Goal: Task Accomplishment & Management: Manage account settings

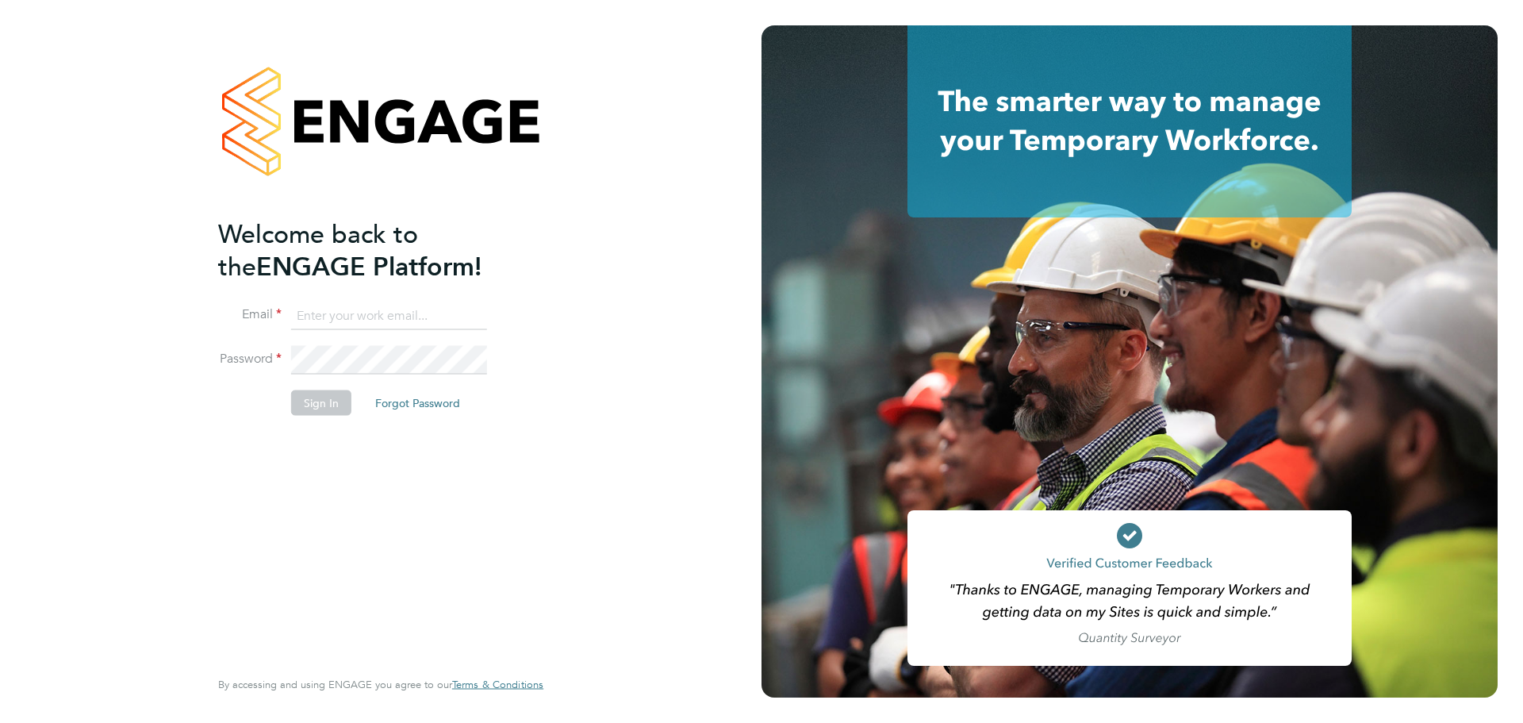
type input "olivia.glasgow@vistry.co.uk"
click at [322, 403] on button "Sign In" at bounding box center [321, 402] width 60 height 25
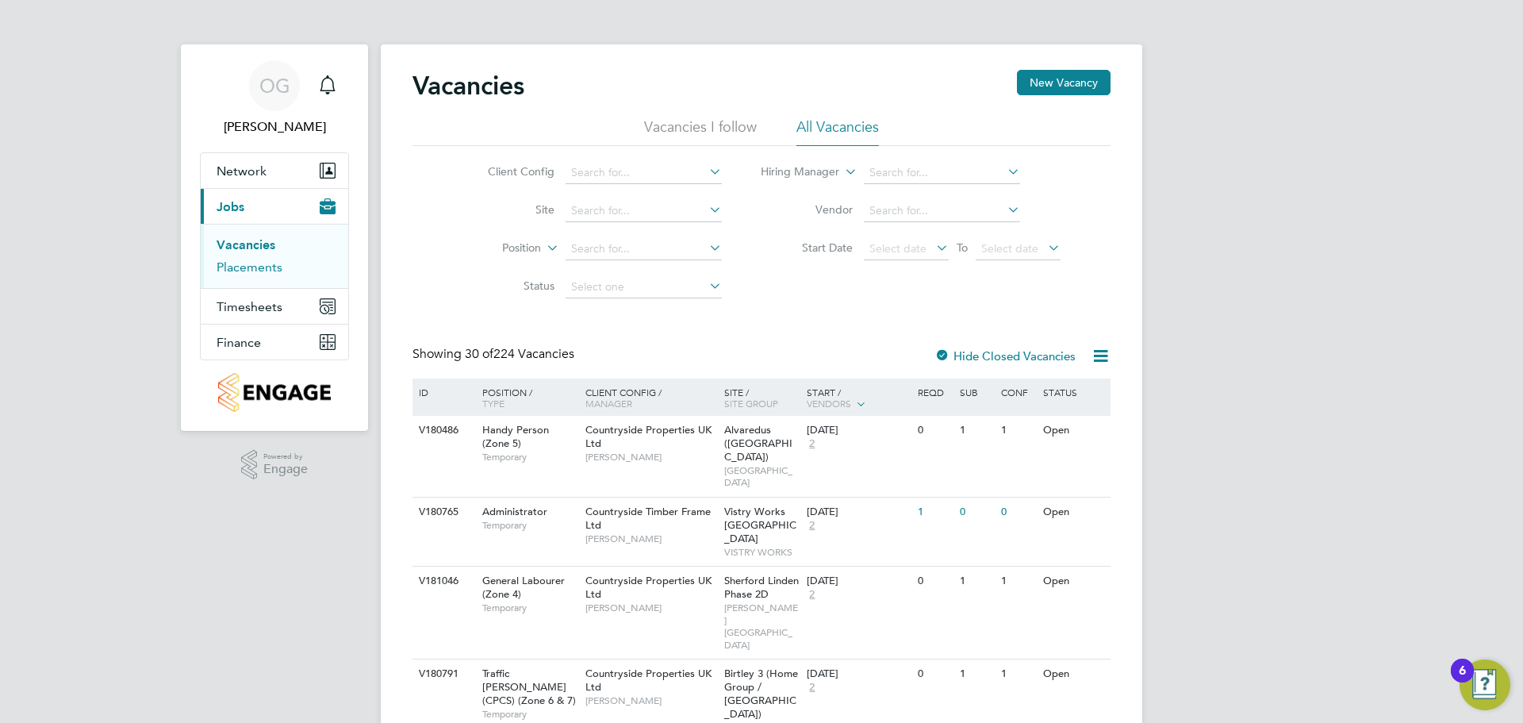
click at [265, 271] on link "Placements" at bounding box center [250, 266] width 66 height 15
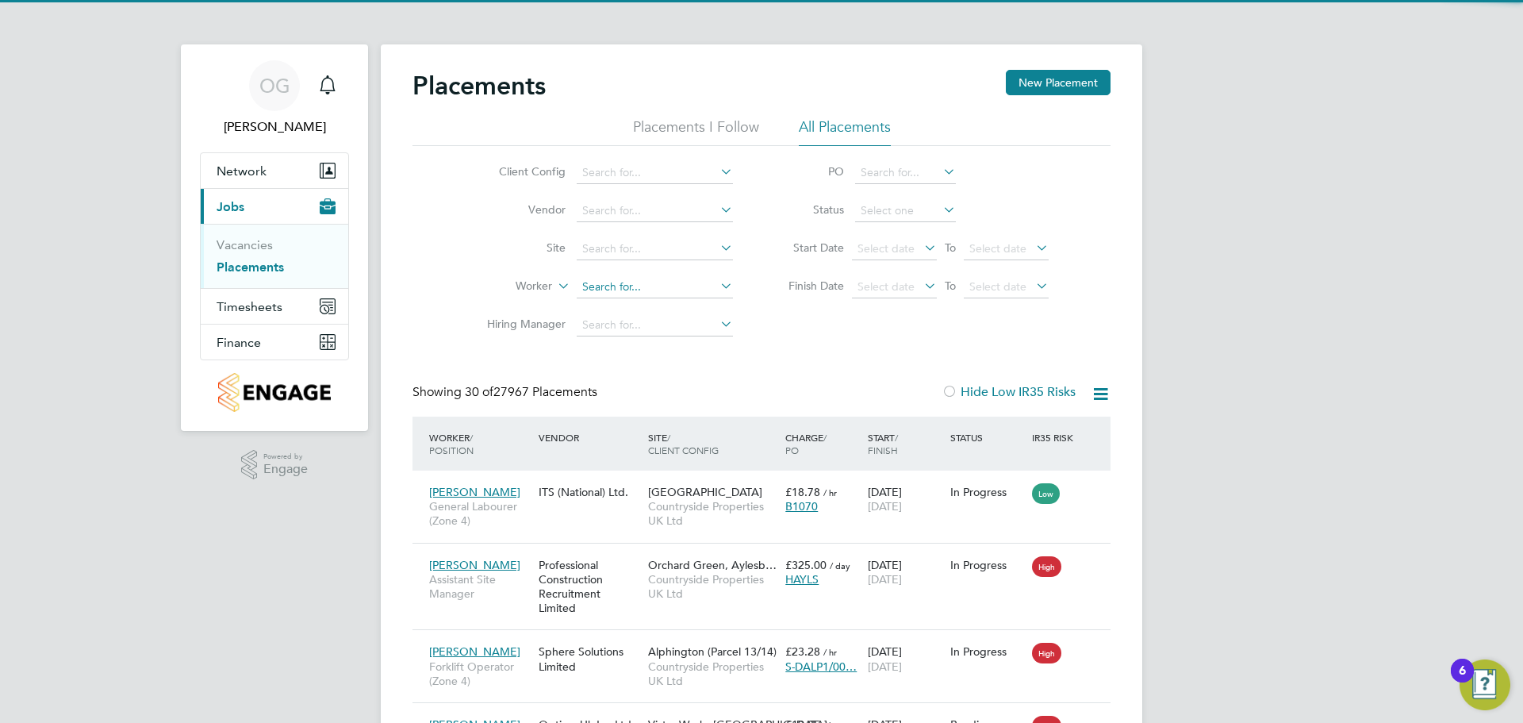
click at [600, 287] on input at bounding box center [655, 287] width 156 height 22
click at [666, 410] on li "Was hington Black" at bounding box center [684, 415] width 217 height 21
type input "[US_STATE] Black"
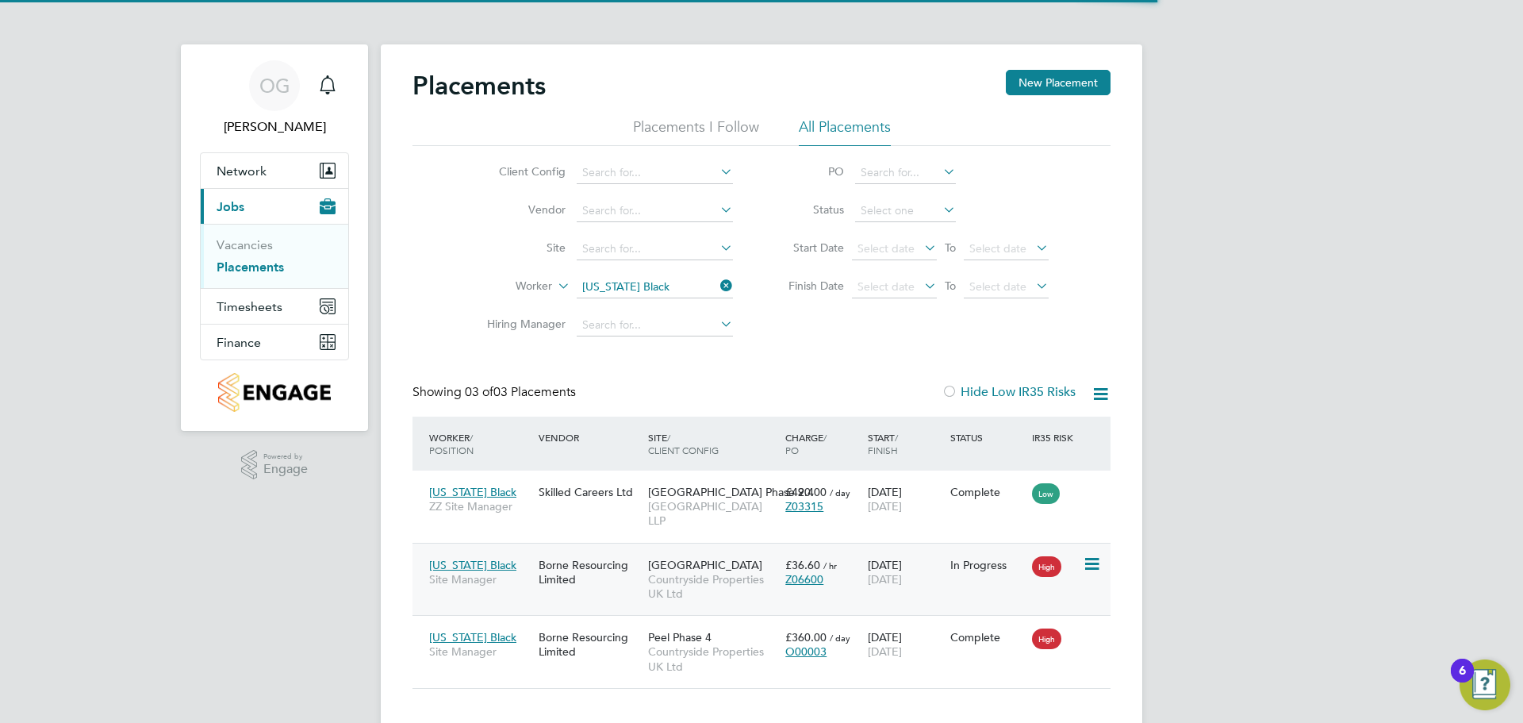
click at [692, 579] on span "Countryside Properties UK Ltd" at bounding box center [712, 586] width 129 height 29
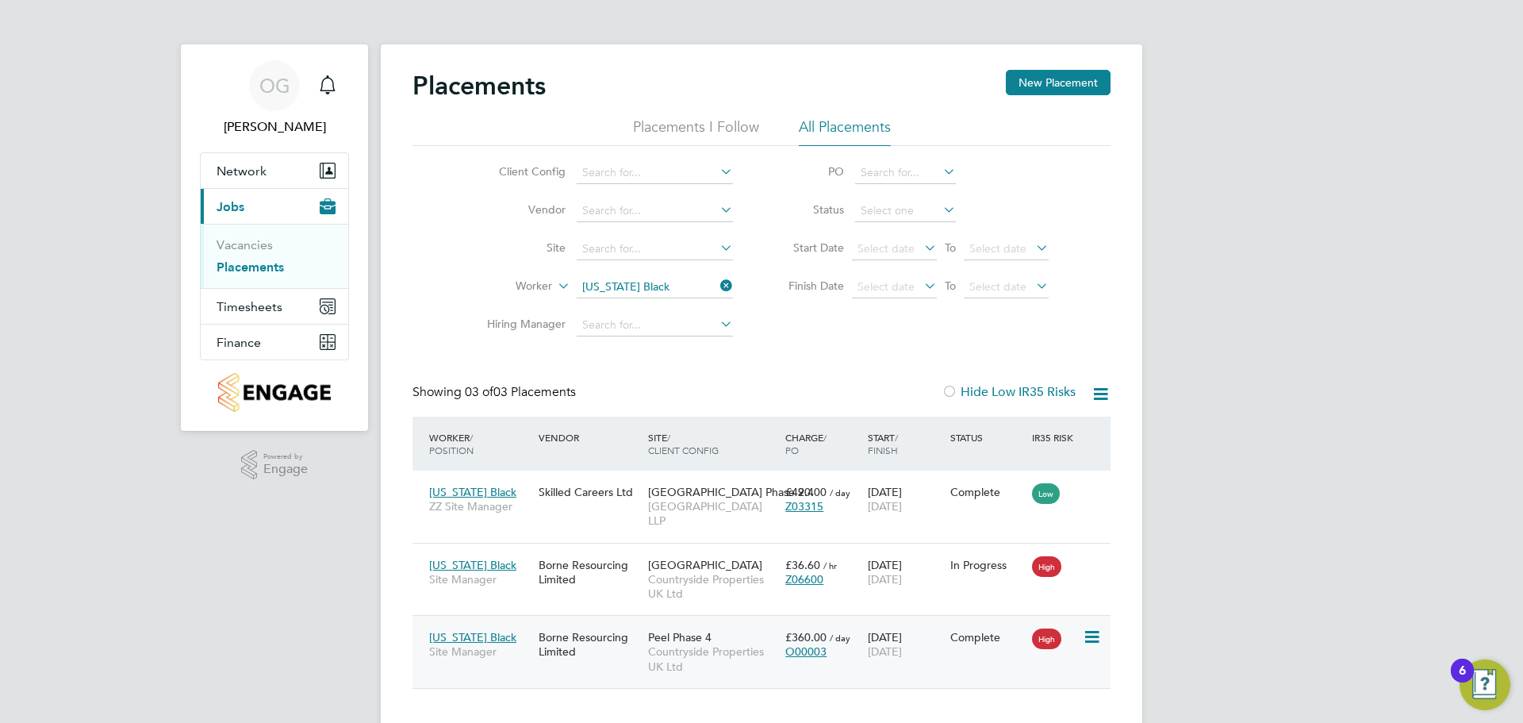
click at [653, 647] on span "Countryside Properties UK Ltd" at bounding box center [712, 658] width 129 height 29
click at [623, 558] on div "Borne Resourcing Limited" at bounding box center [589, 572] width 109 height 44
click at [1093, 555] on icon at bounding box center [1091, 564] width 16 height 19
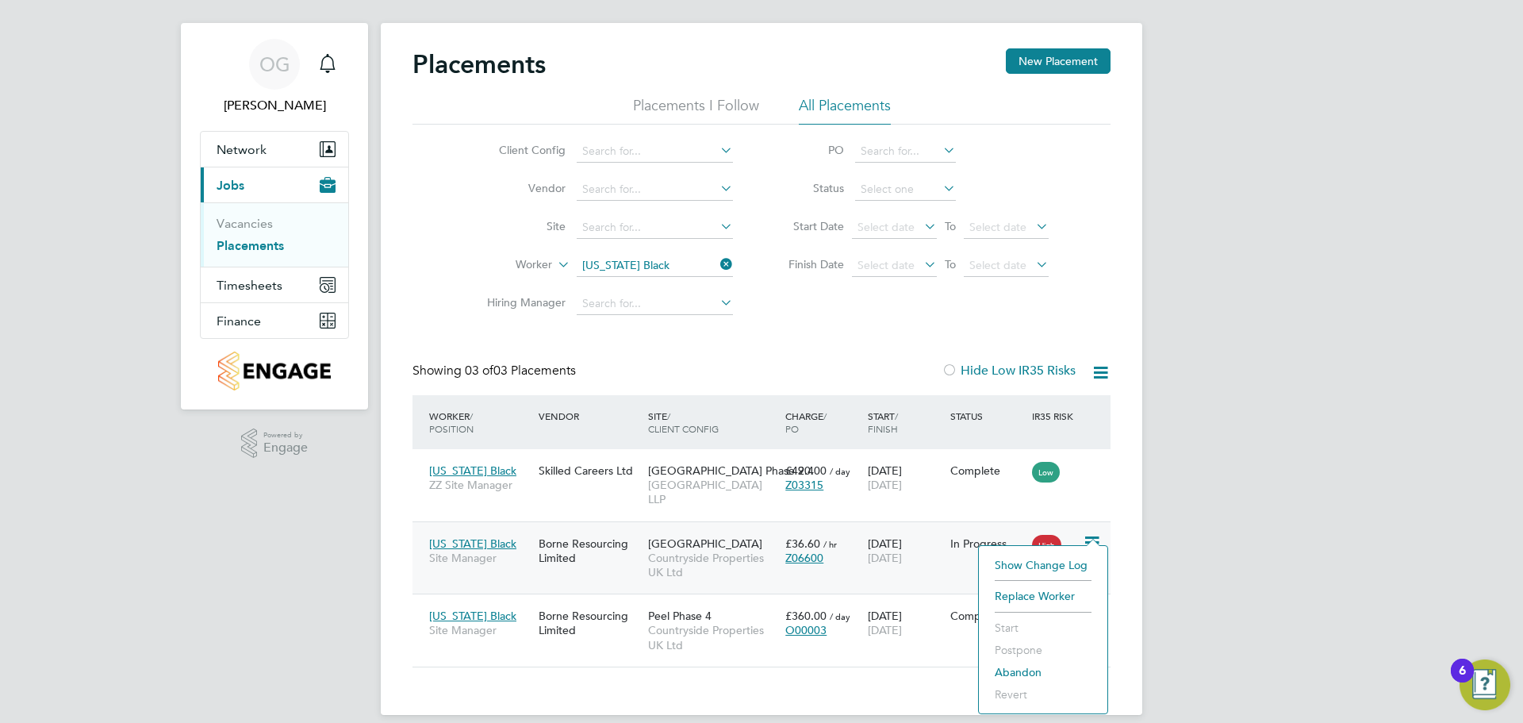
scroll to position [25, 0]
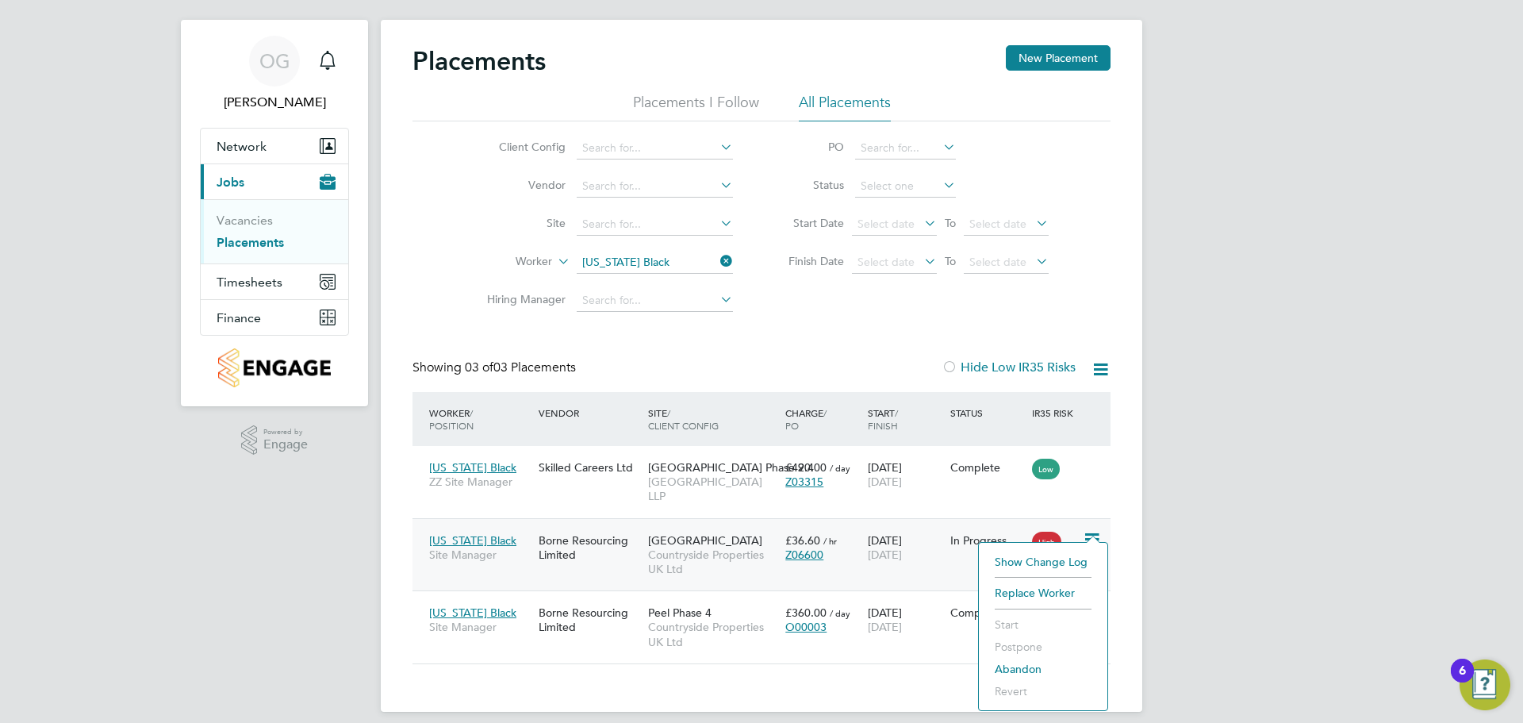
click at [846, 525] on div "£36.60 / hr Z06600" at bounding box center [822, 547] width 83 height 44
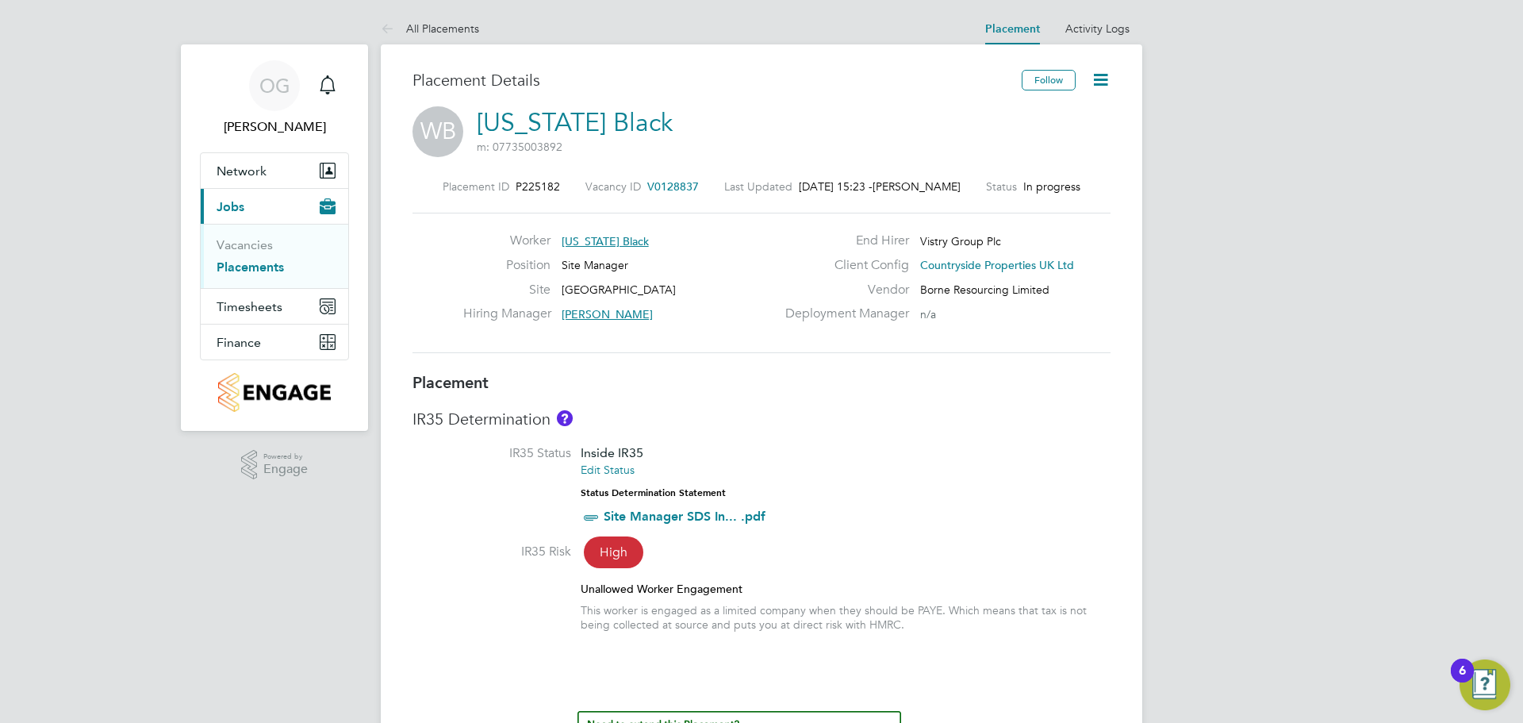
click at [1104, 83] on icon at bounding box center [1101, 80] width 20 height 20
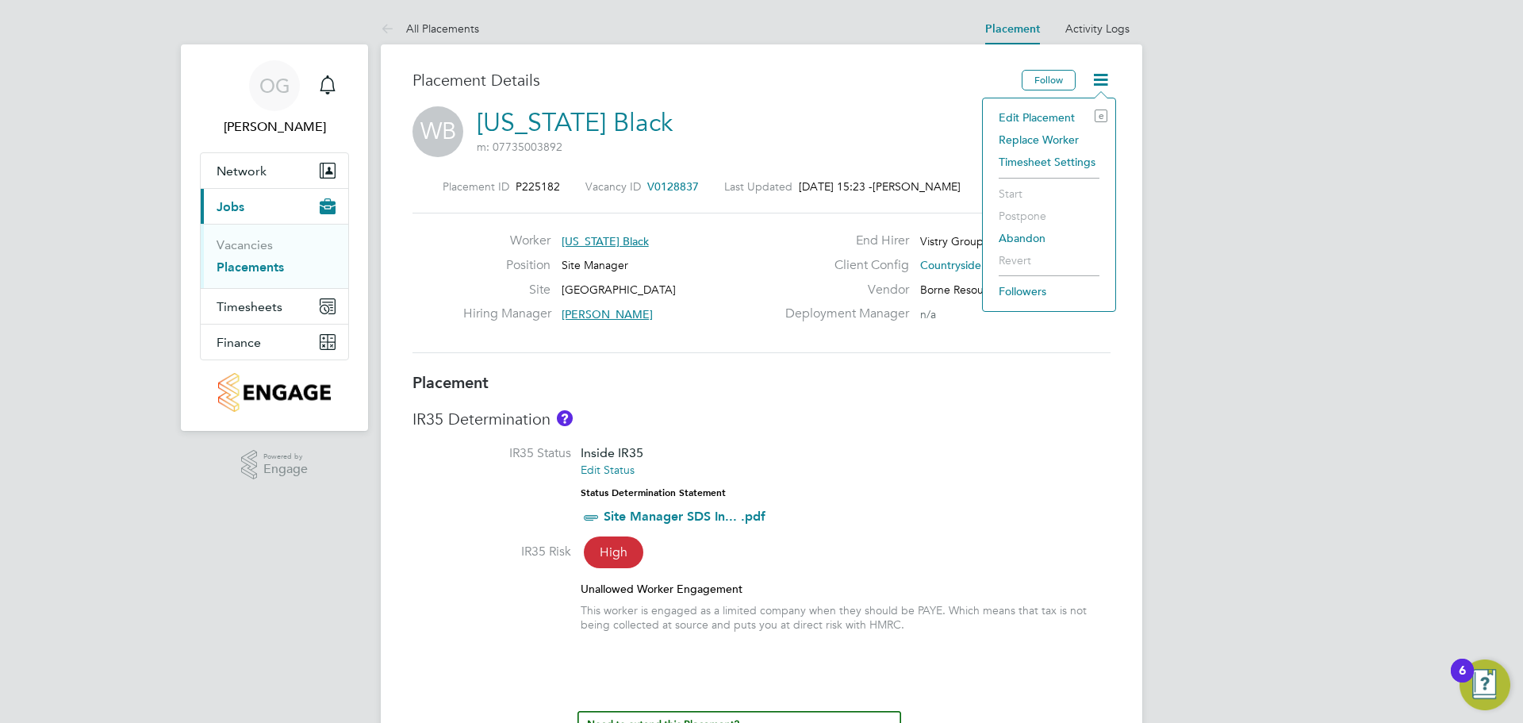
click at [1036, 119] on li "Edit Placement e" at bounding box center [1049, 117] width 117 height 22
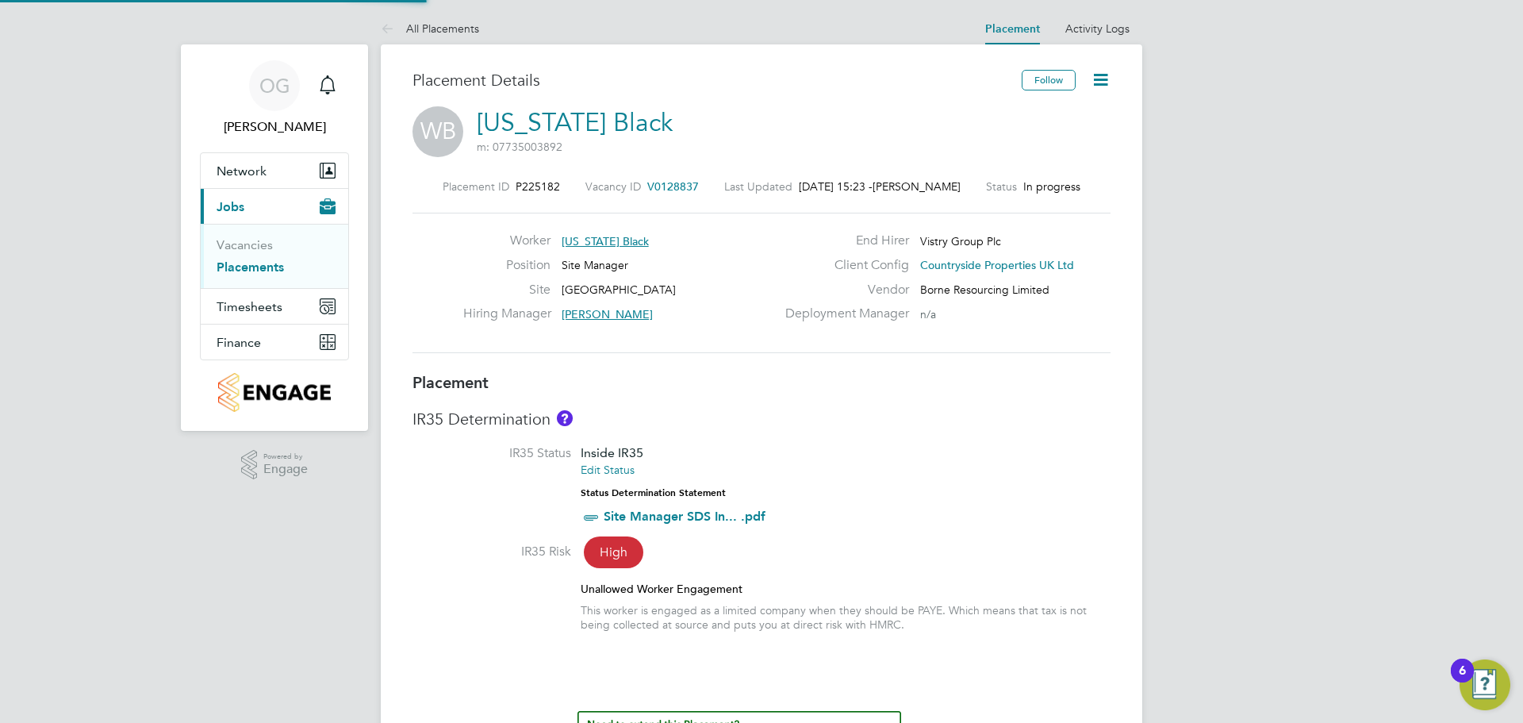
type input "[PERSON_NAME]"
type input "[DATE]"
type input "08:00"
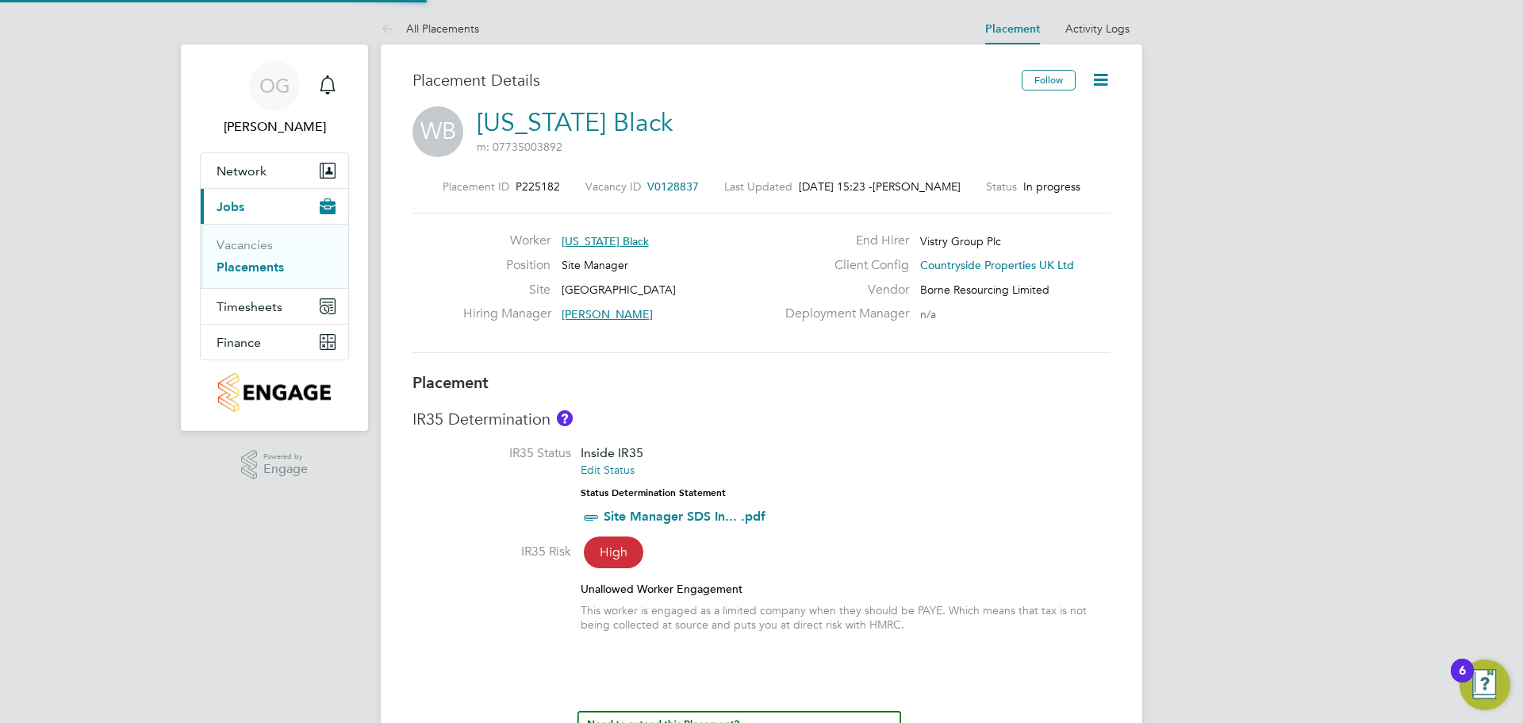
type input "18:00"
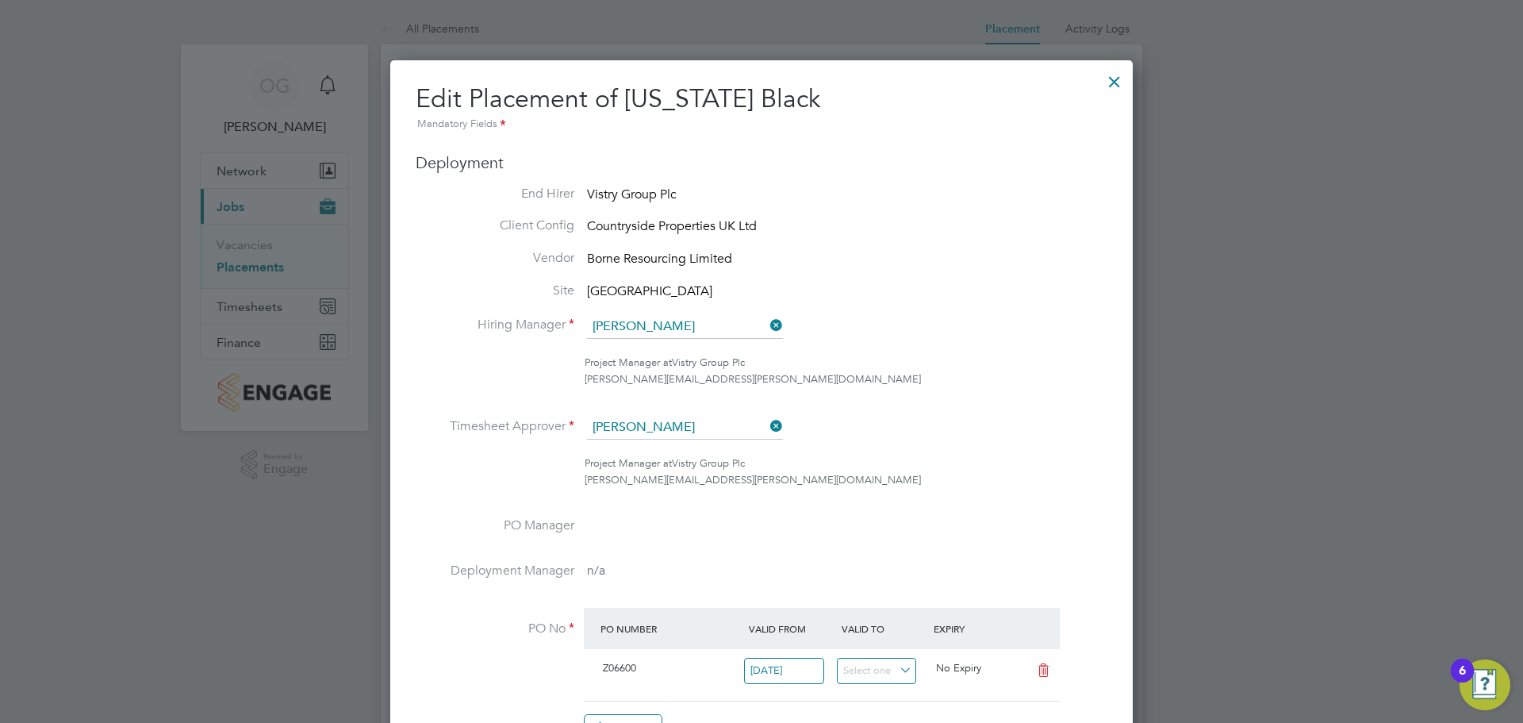
click at [1114, 79] on div at bounding box center [1114, 77] width 29 height 29
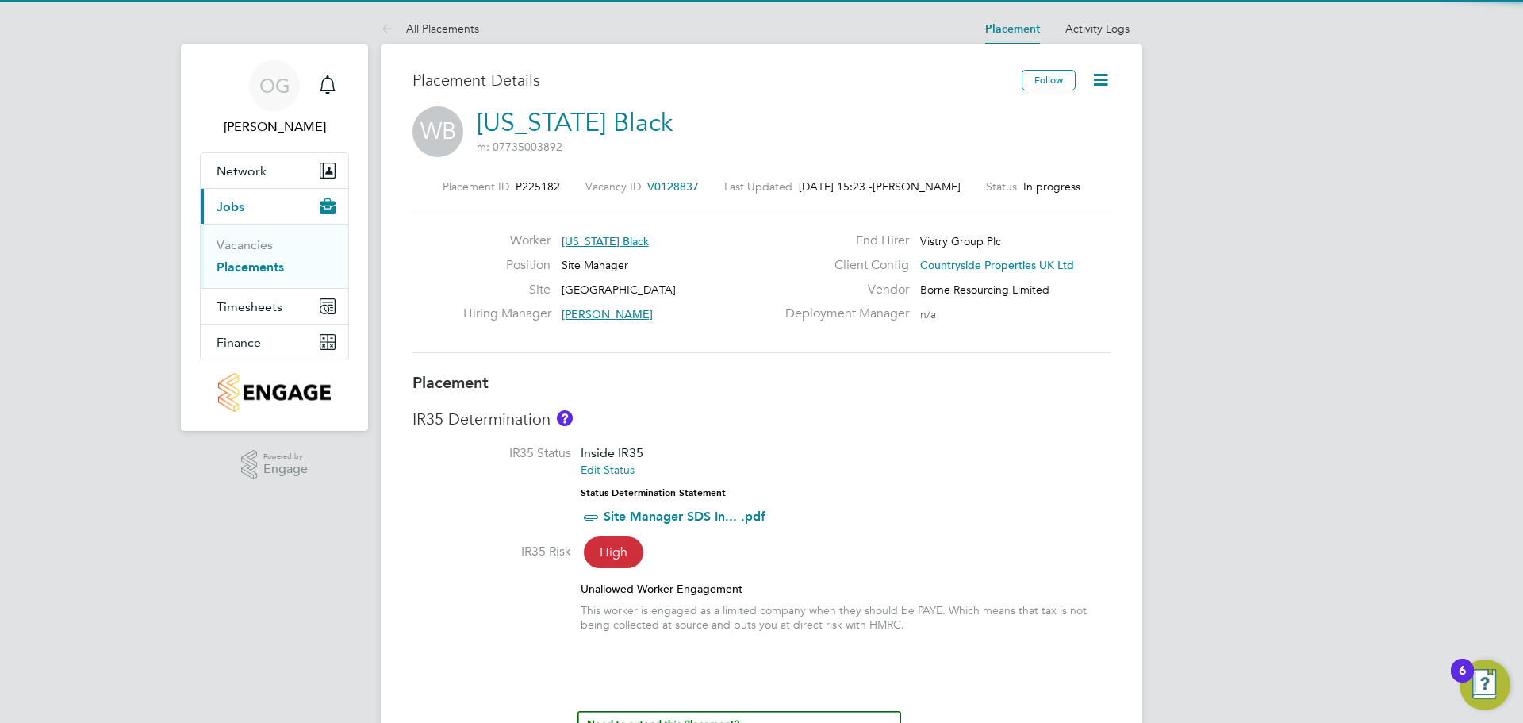
click at [1098, 72] on icon at bounding box center [1101, 80] width 20 height 20
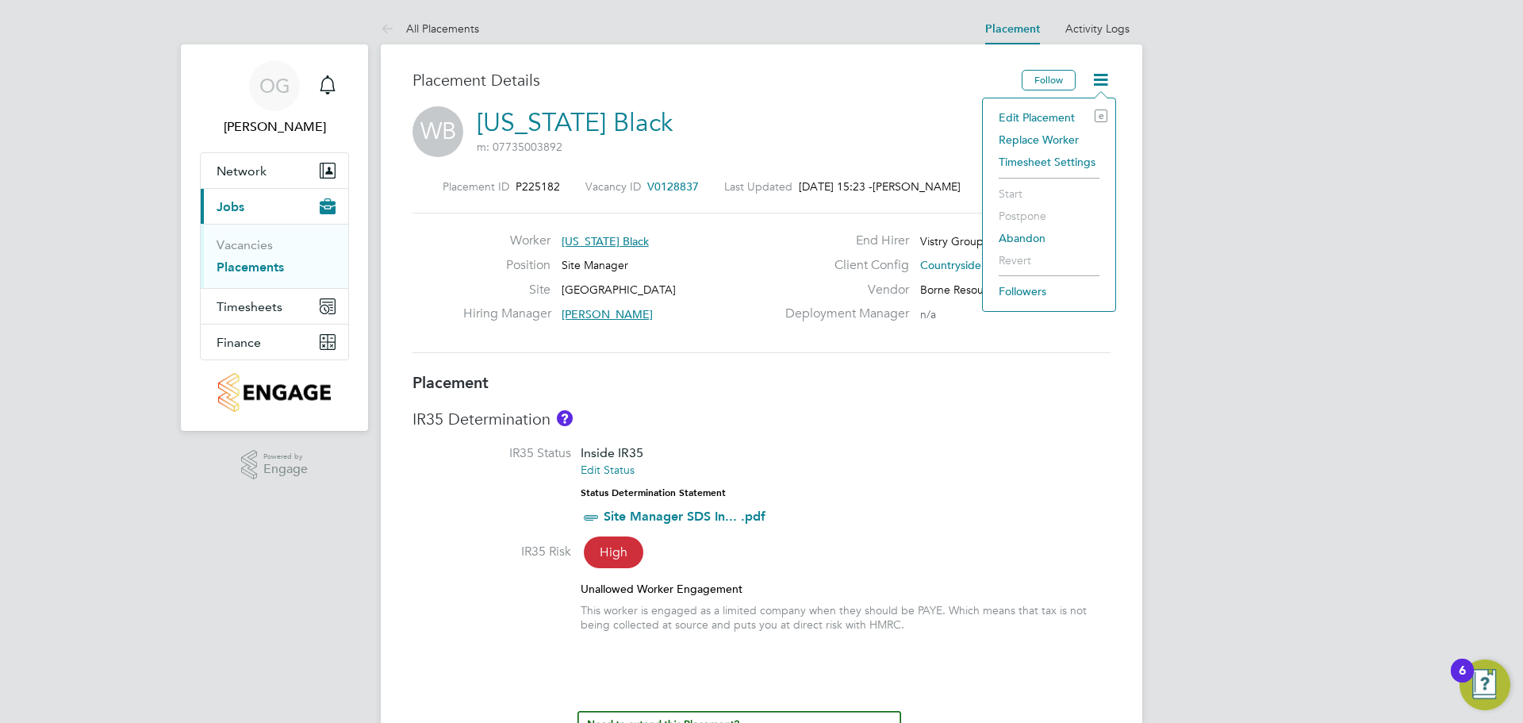
click at [1062, 121] on li "Edit Placement e" at bounding box center [1049, 117] width 117 height 22
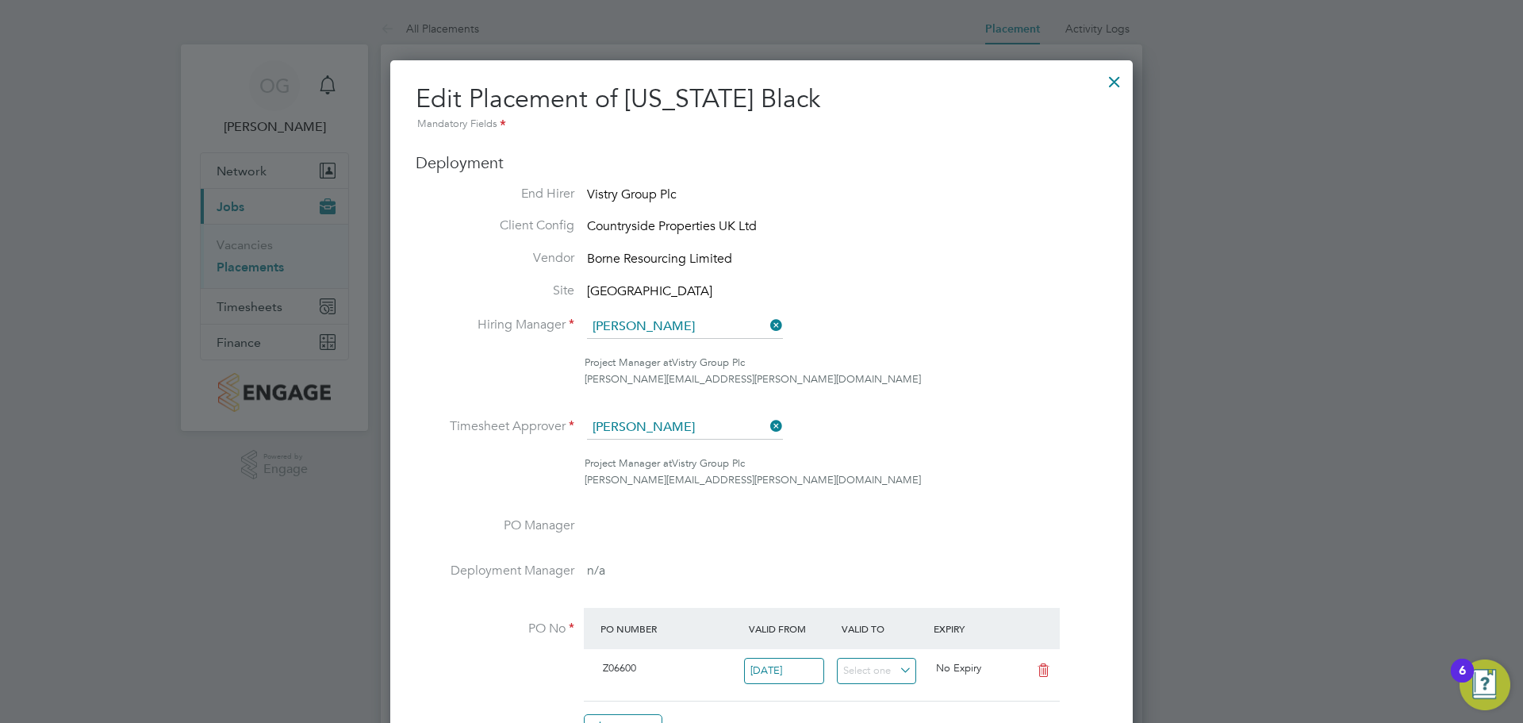
click at [1113, 83] on div at bounding box center [1114, 77] width 29 height 29
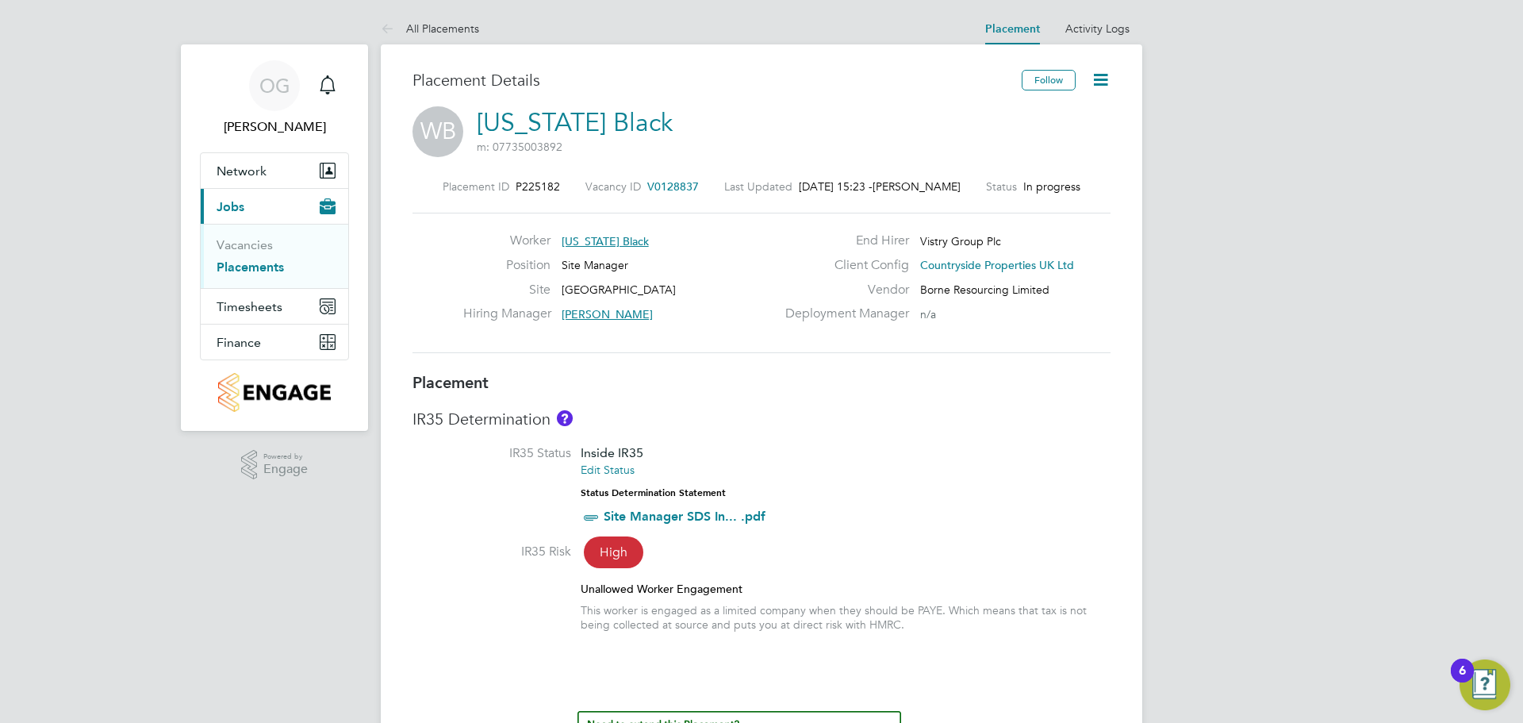
click at [1101, 73] on icon at bounding box center [1101, 80] width 20 height 20
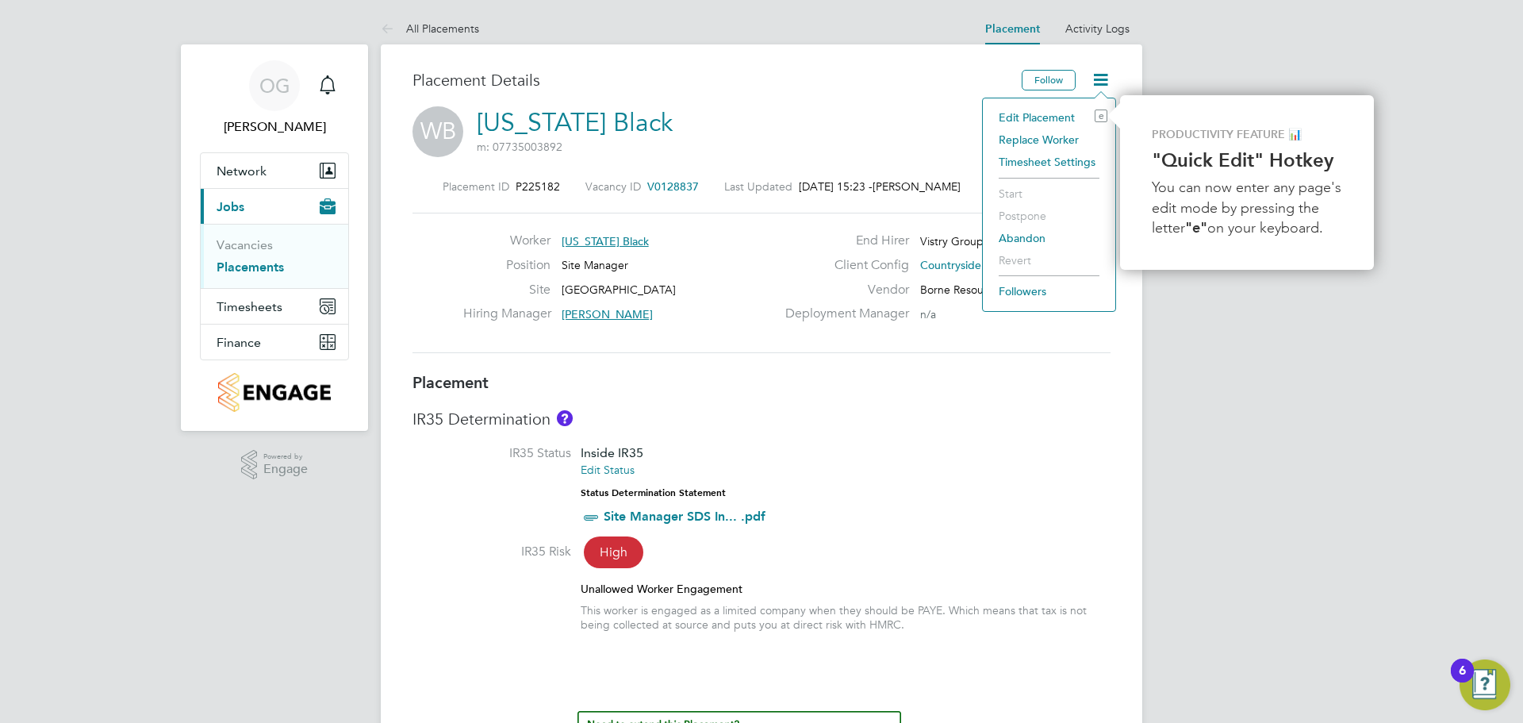
click at [1059, 116] on li "Edit Placement e" at bounding box center [1049, 117] width 117 height 22
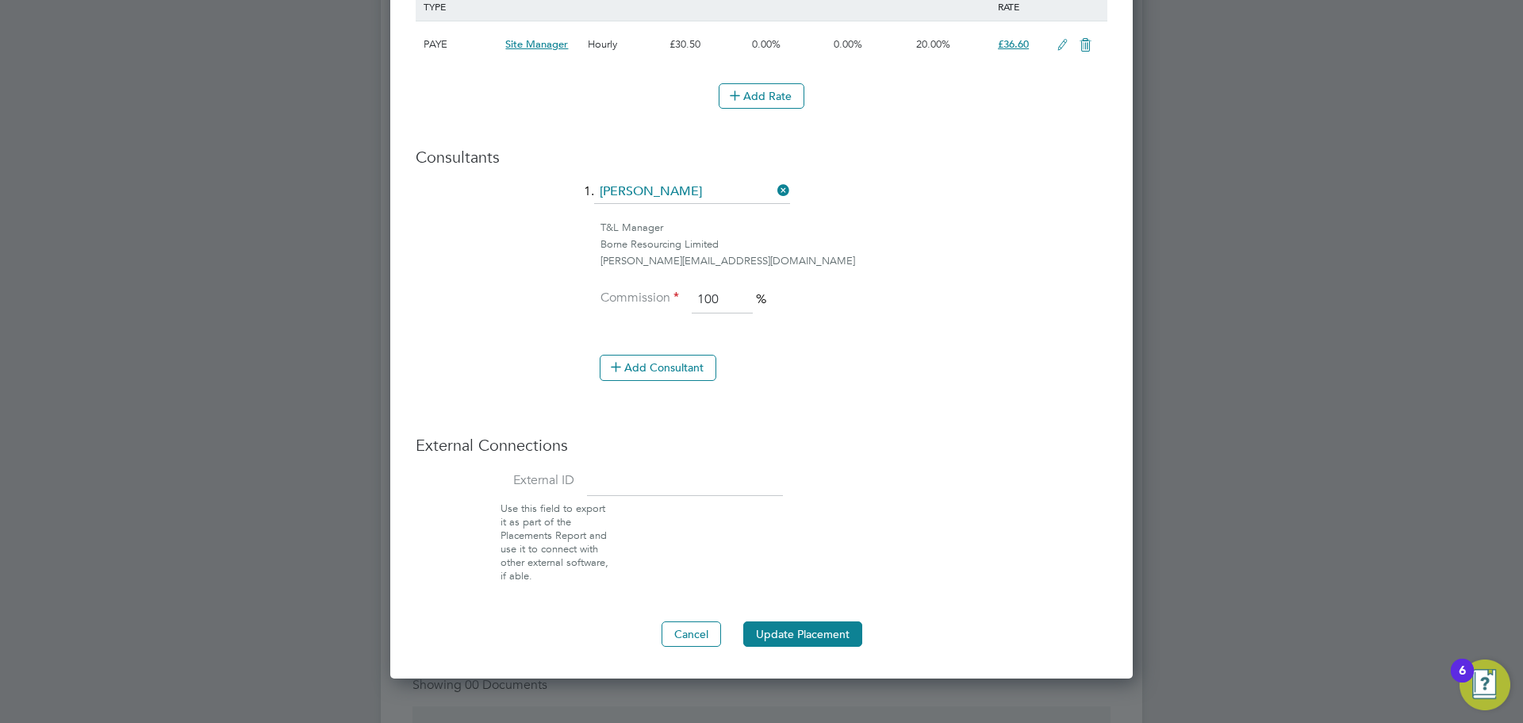
scroll to position [1190, 0]
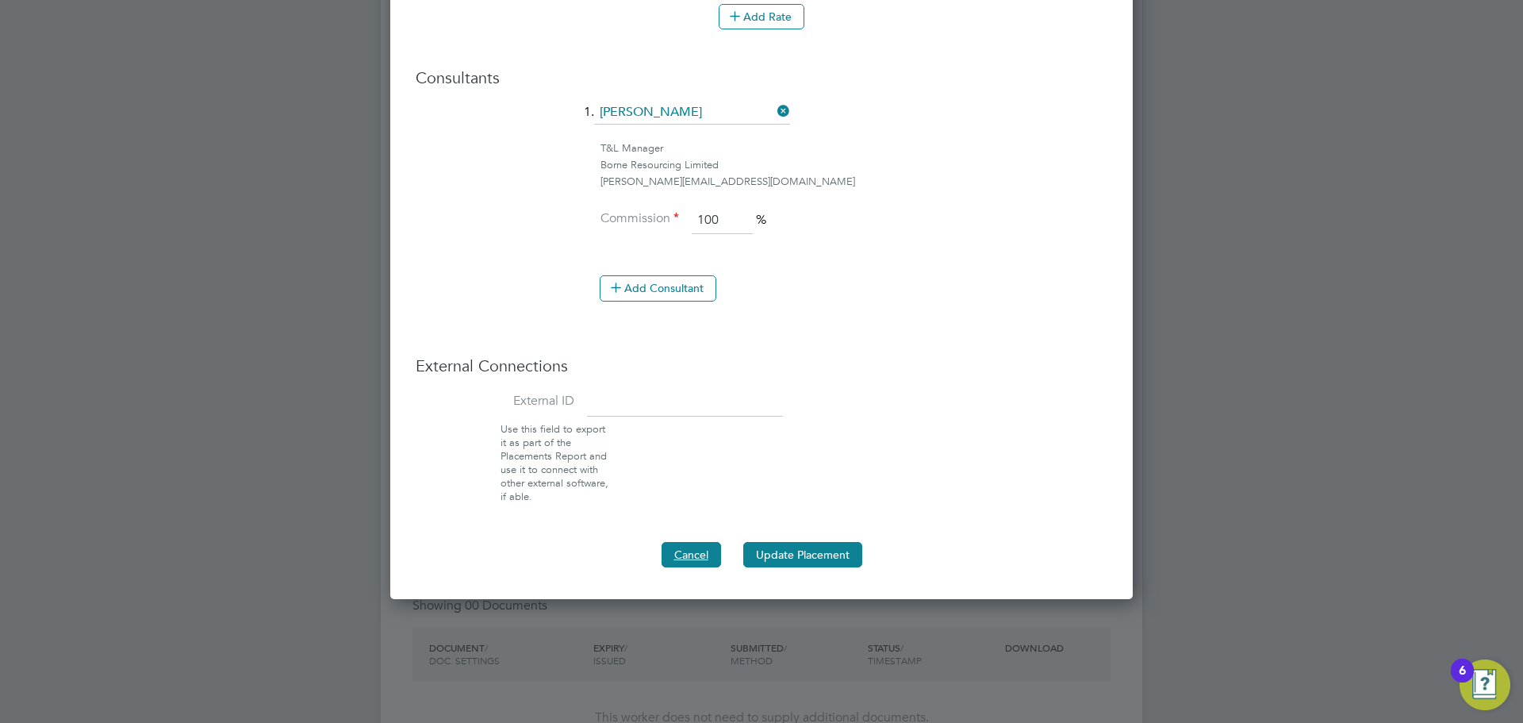
click at [685, 551] on button "Cancel" at bounding box center [692, 554] width 60 height 25
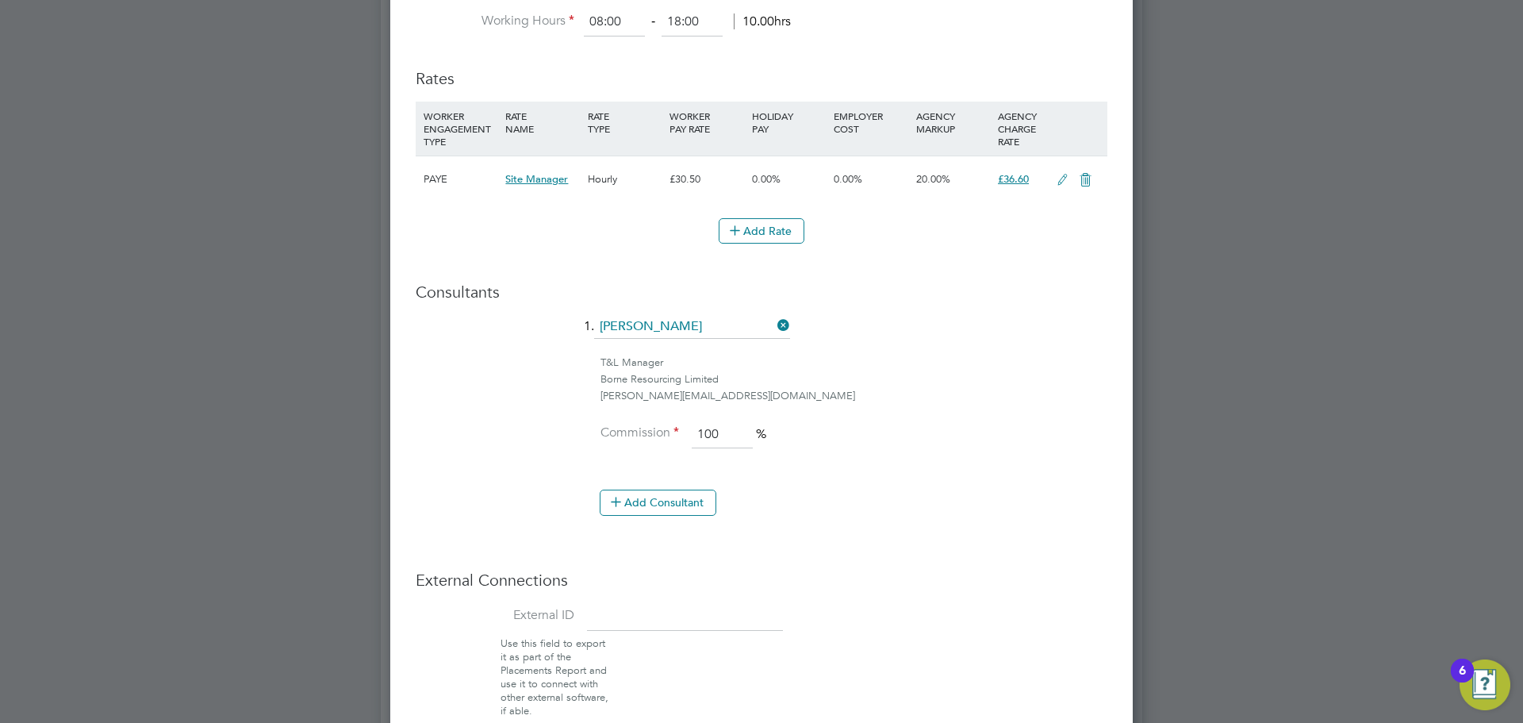
scroll to position [8, 8]
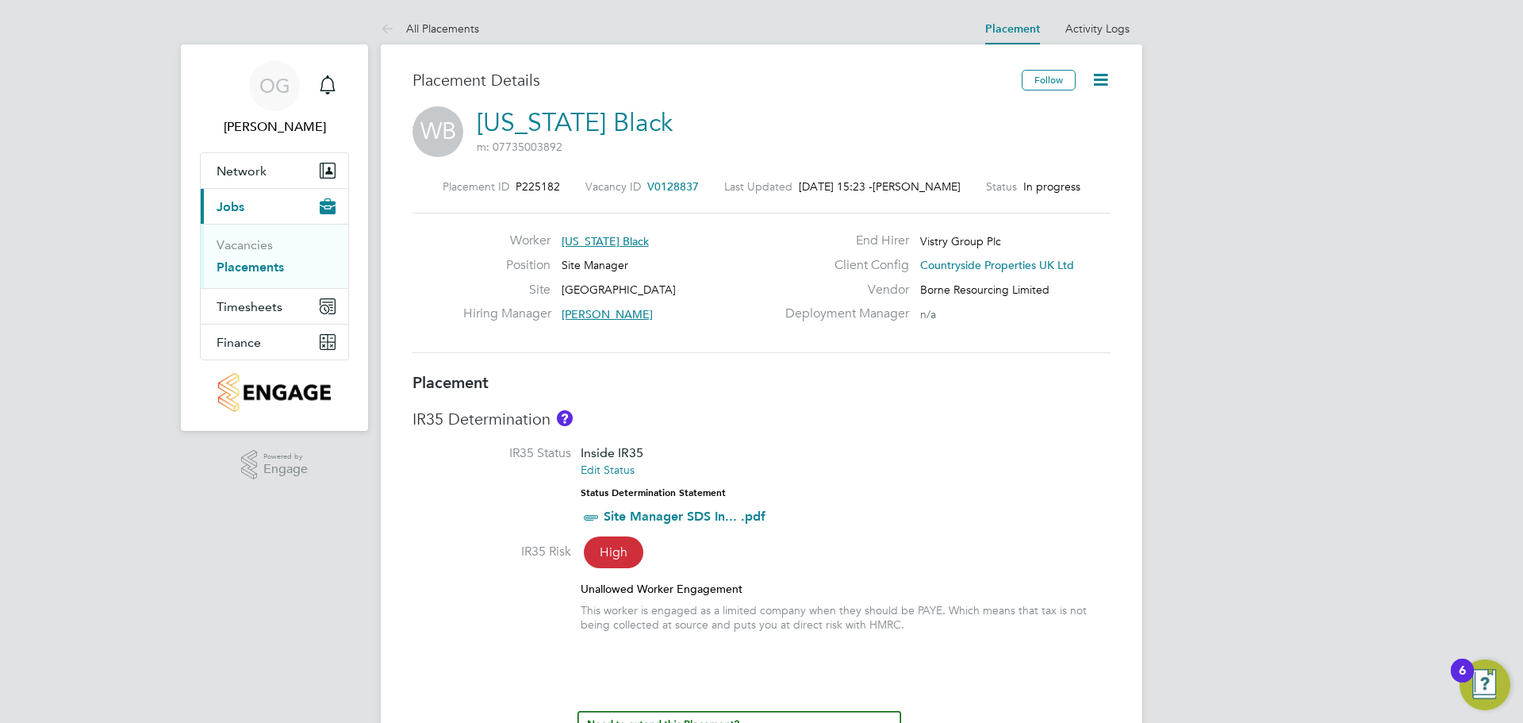
click at [1493, 681] on img "Open Resource Center, 6 new notifications" at bounding box center [1485, 684] width 51 height 51
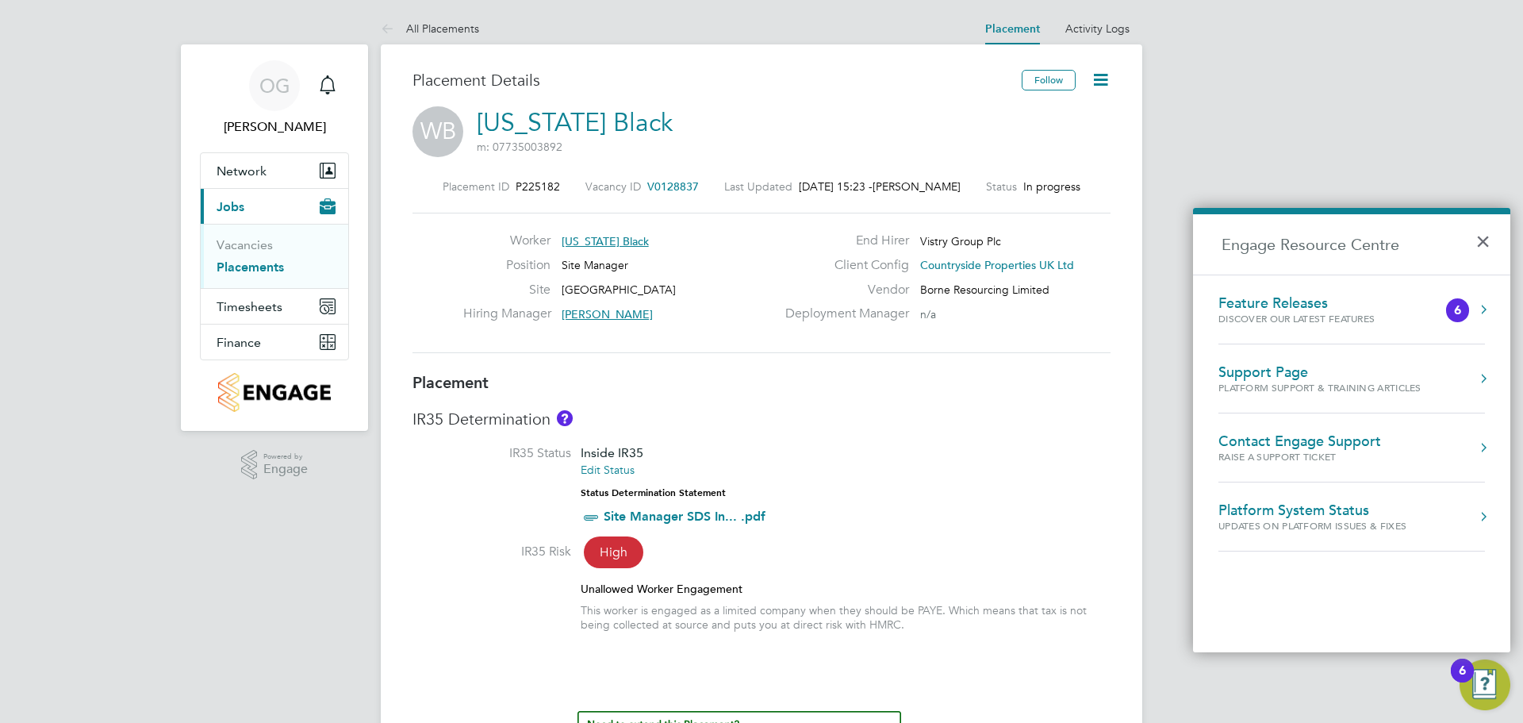
click at [1296, 445] on div "Contact Engage Support" at bounding box center [1300, 440] width 163 height 17
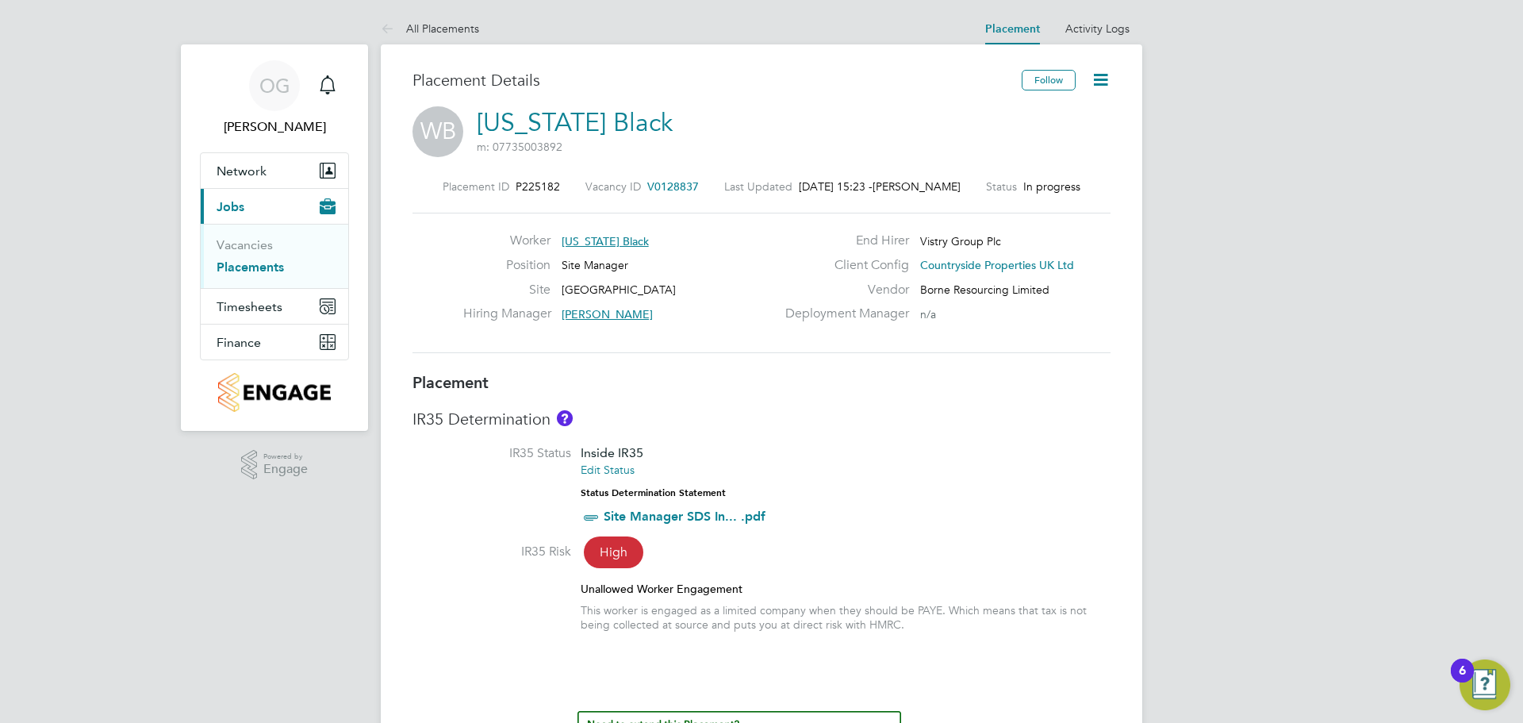
click at [1489, 681] on img "Open Resource Center, 6 new notifications" at bounding box center [1485, 684] width 51 height 51
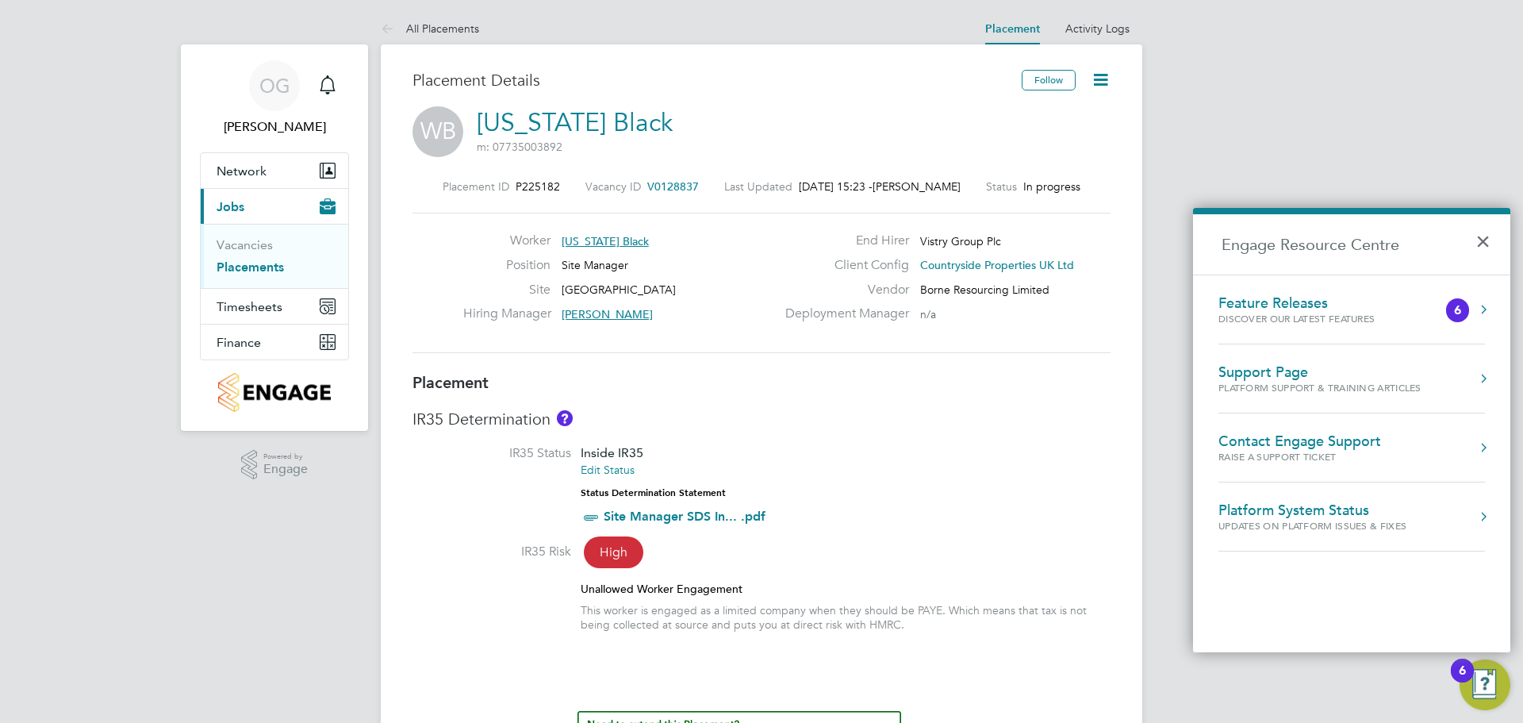
click at [1258, 374] on div "Support Page" at bounding box center [1320, 371] width 203 height 17
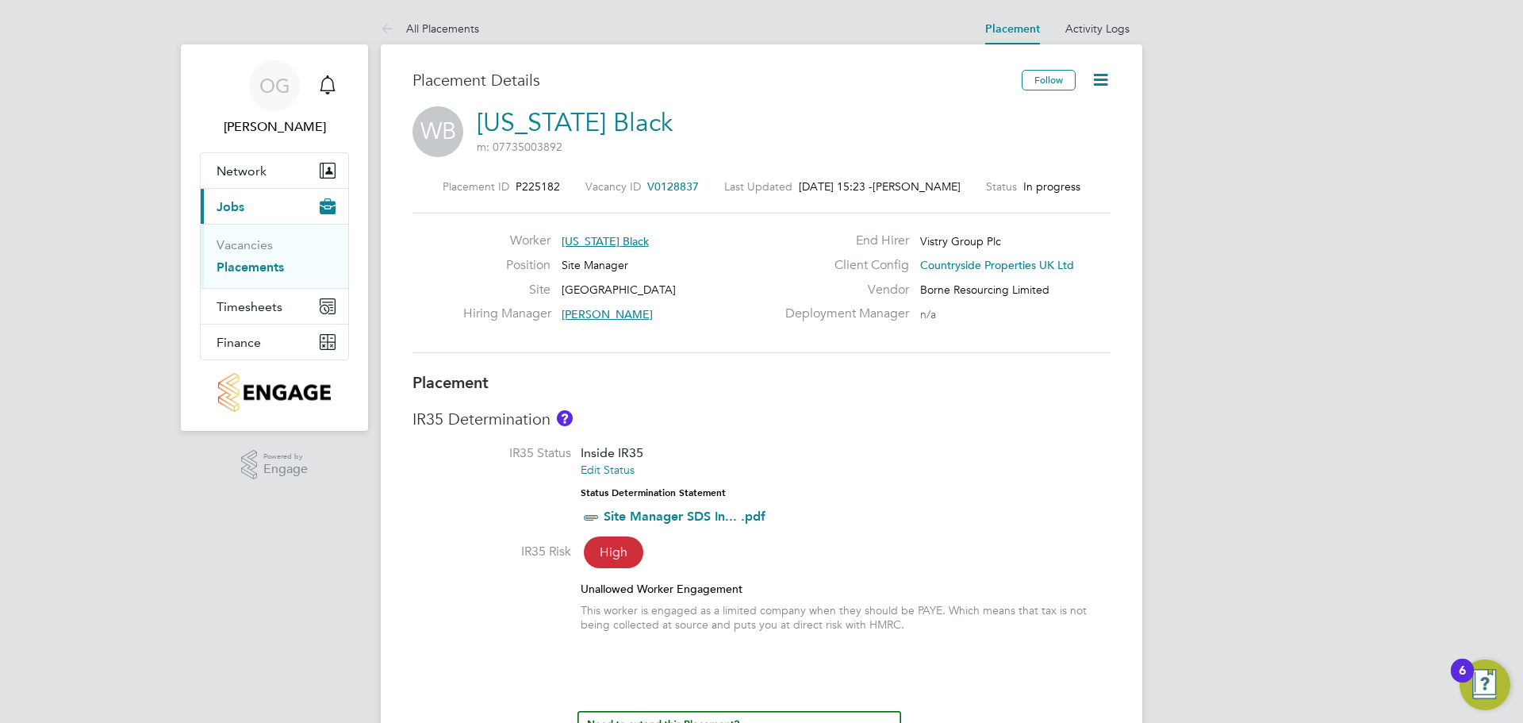
click at [1092, 75] on icon at bounding box center [1101, 80] width 20 height 20
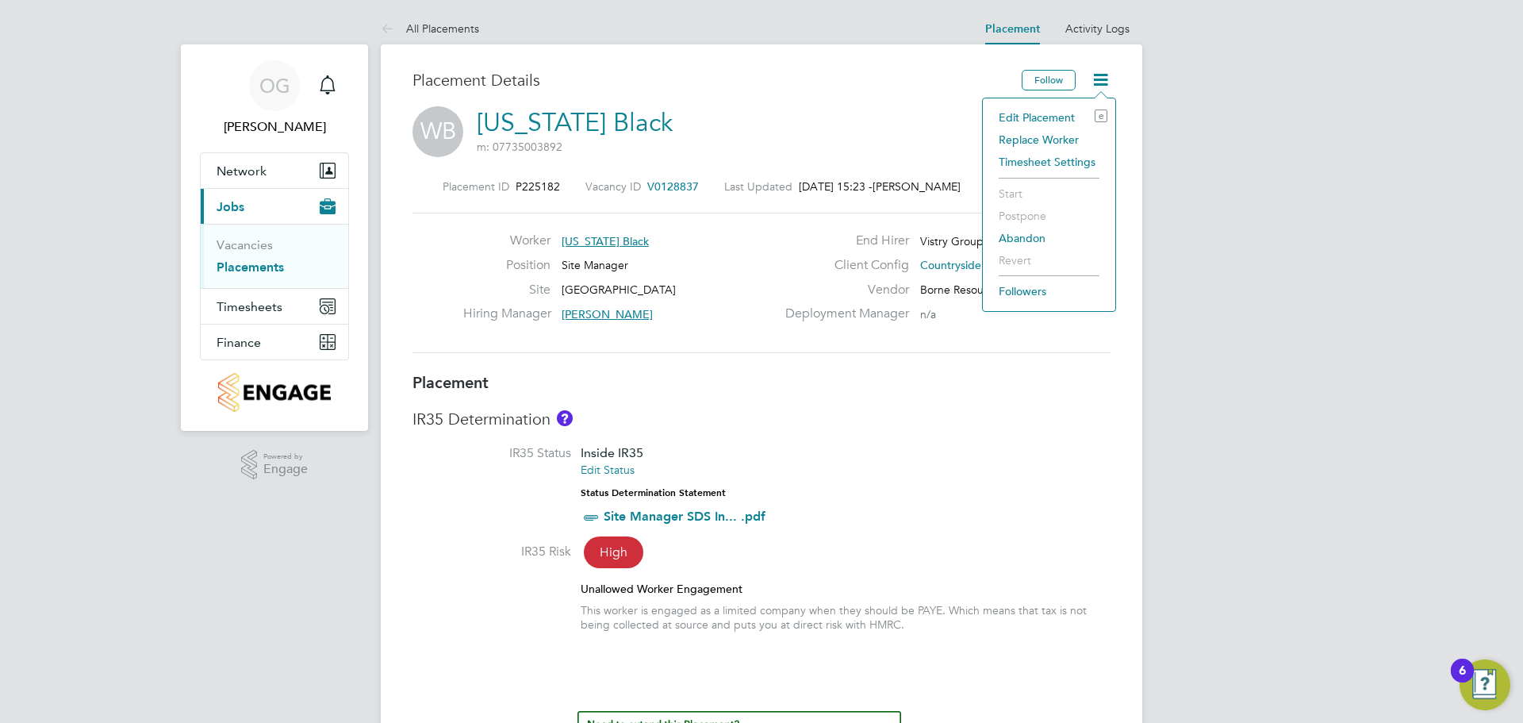
click at [1050, 120] on li "Edit Placement e" at bounding box center [1049, 117] width 117 height 22
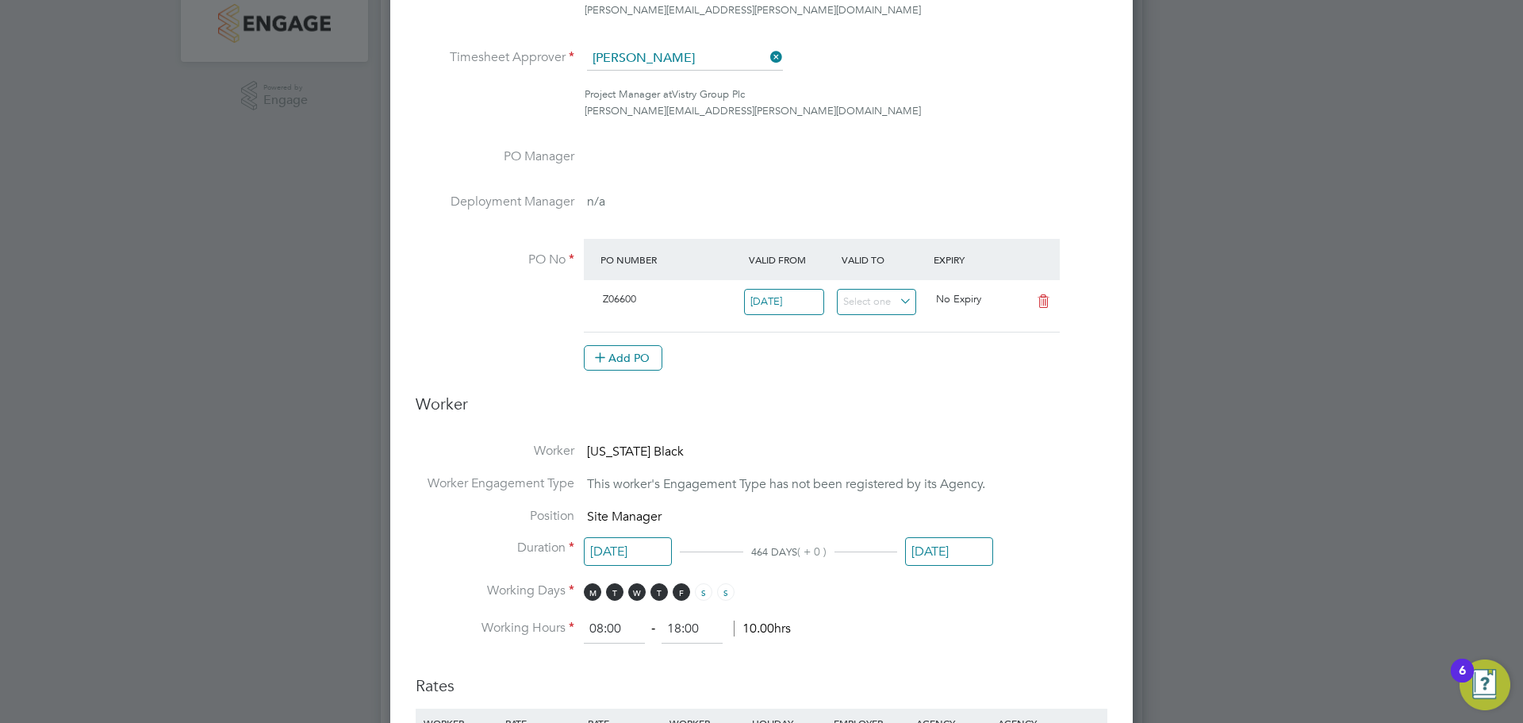
scroll to position [397, 0]
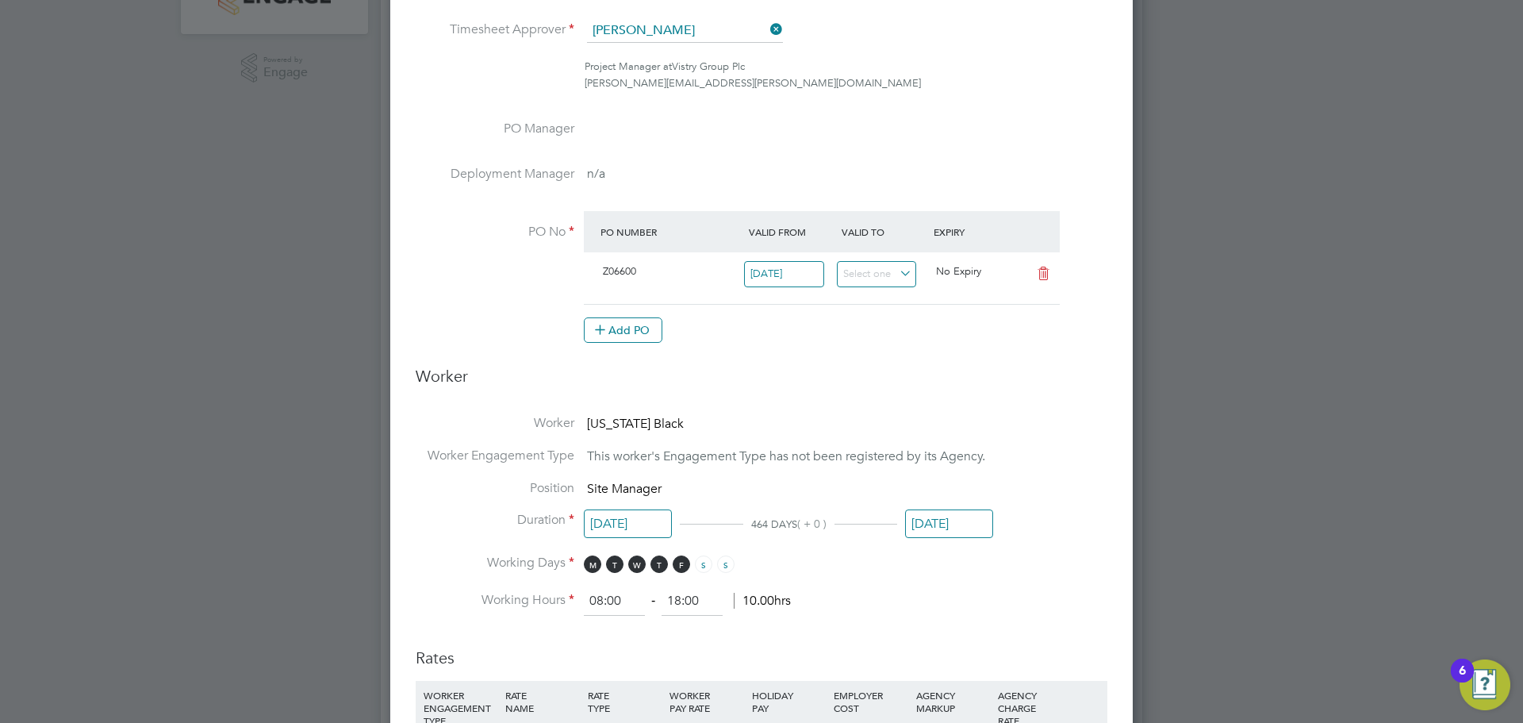
click at [930, 521] on input "[DATE]" at bounding box center [949, 523] width 88 height 29
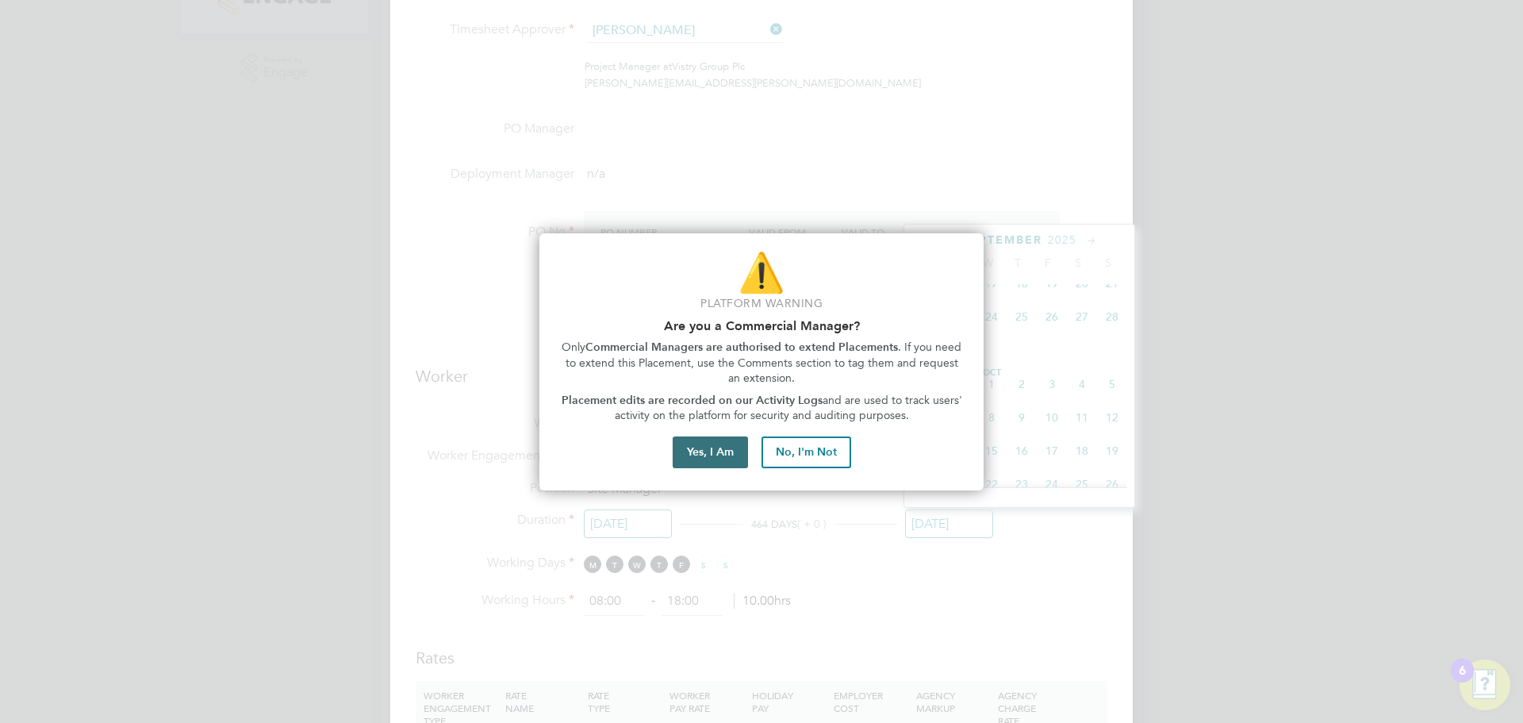
click at [708, 448] on button "Yes, I Am" at bounding box center [710, 452] width 75 height 32
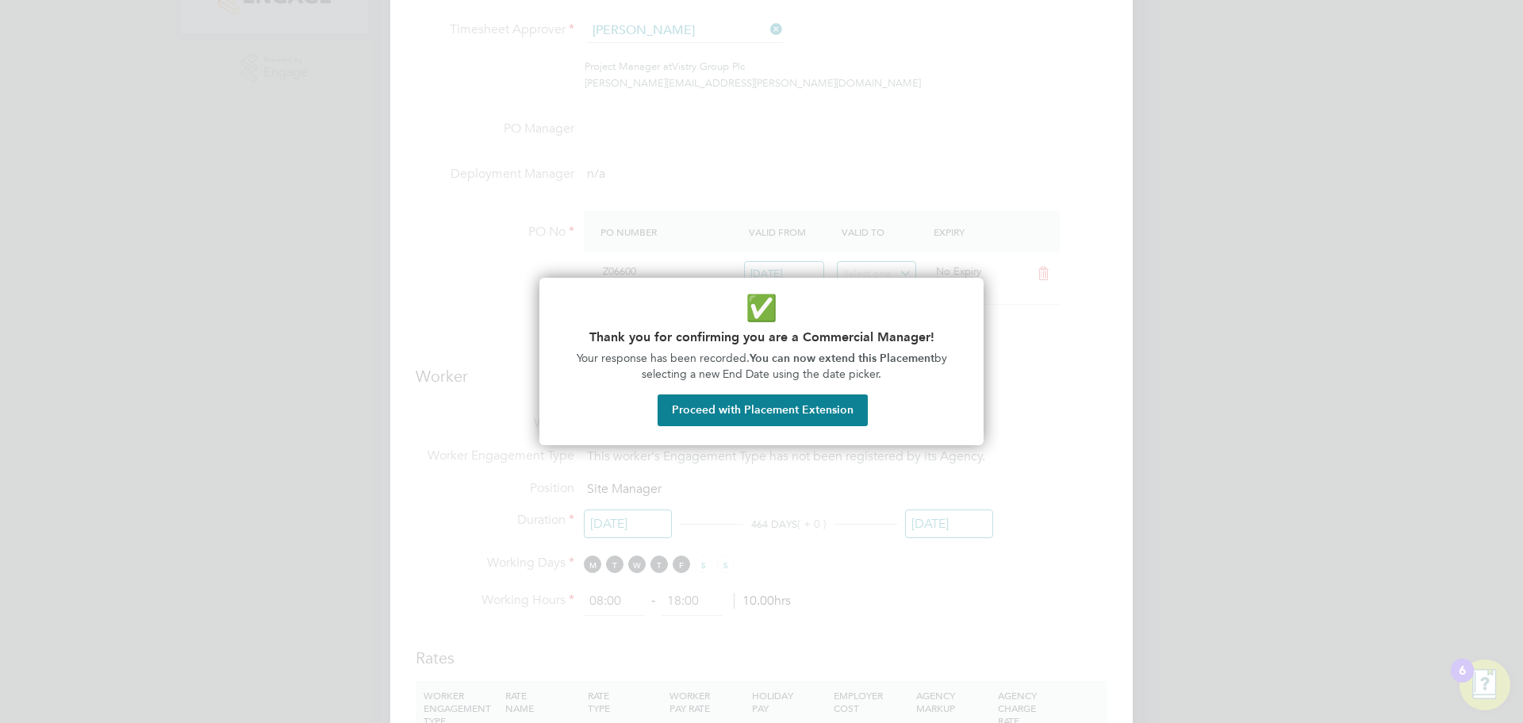
click at [757, 405] on button "Proceed with Placement Extension" at bounding box center [763, 410] width 210 height 32
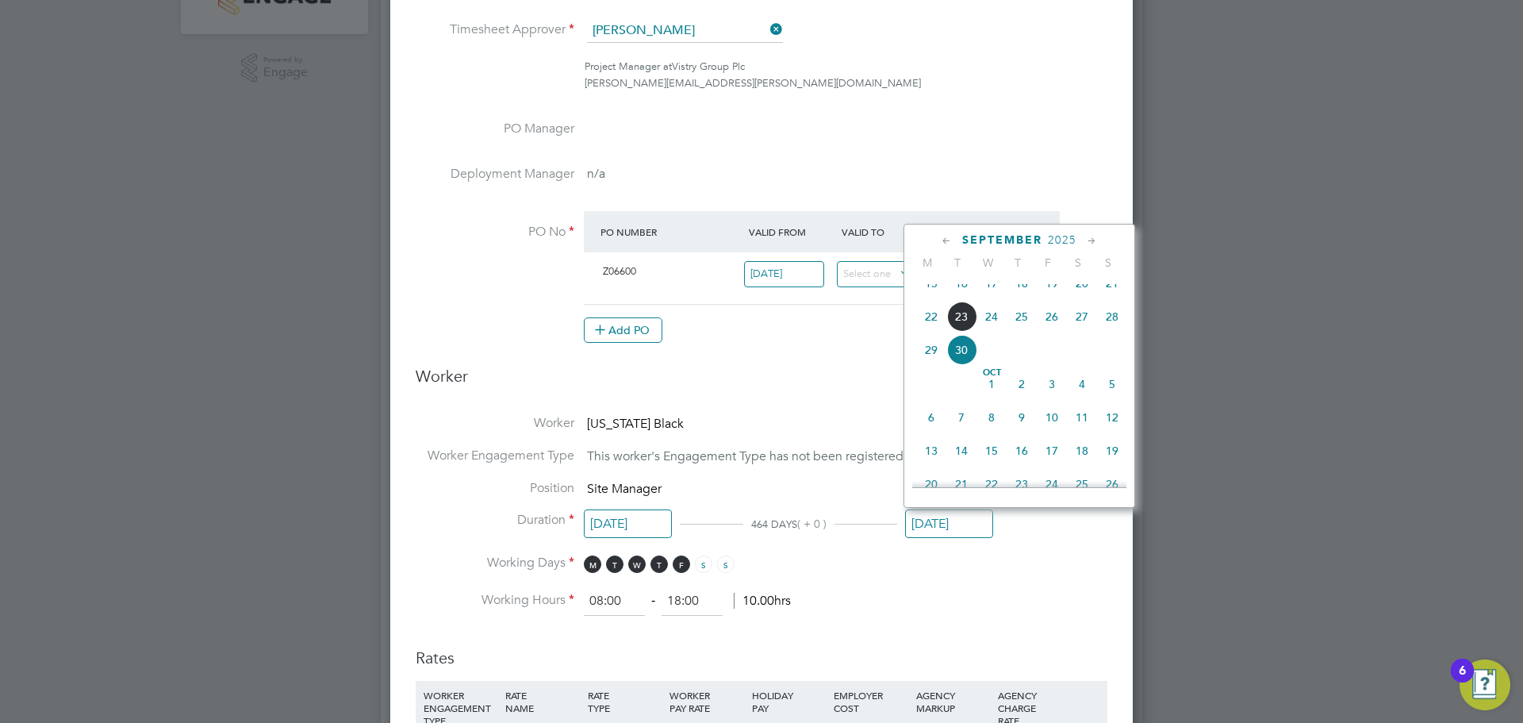
click at [945, 242] on icon at bounding box center [946, 240] width 15 height 17
click at [1093, 163] on li "PO Manager" at bounding box center [762, 143] width 692 height 45
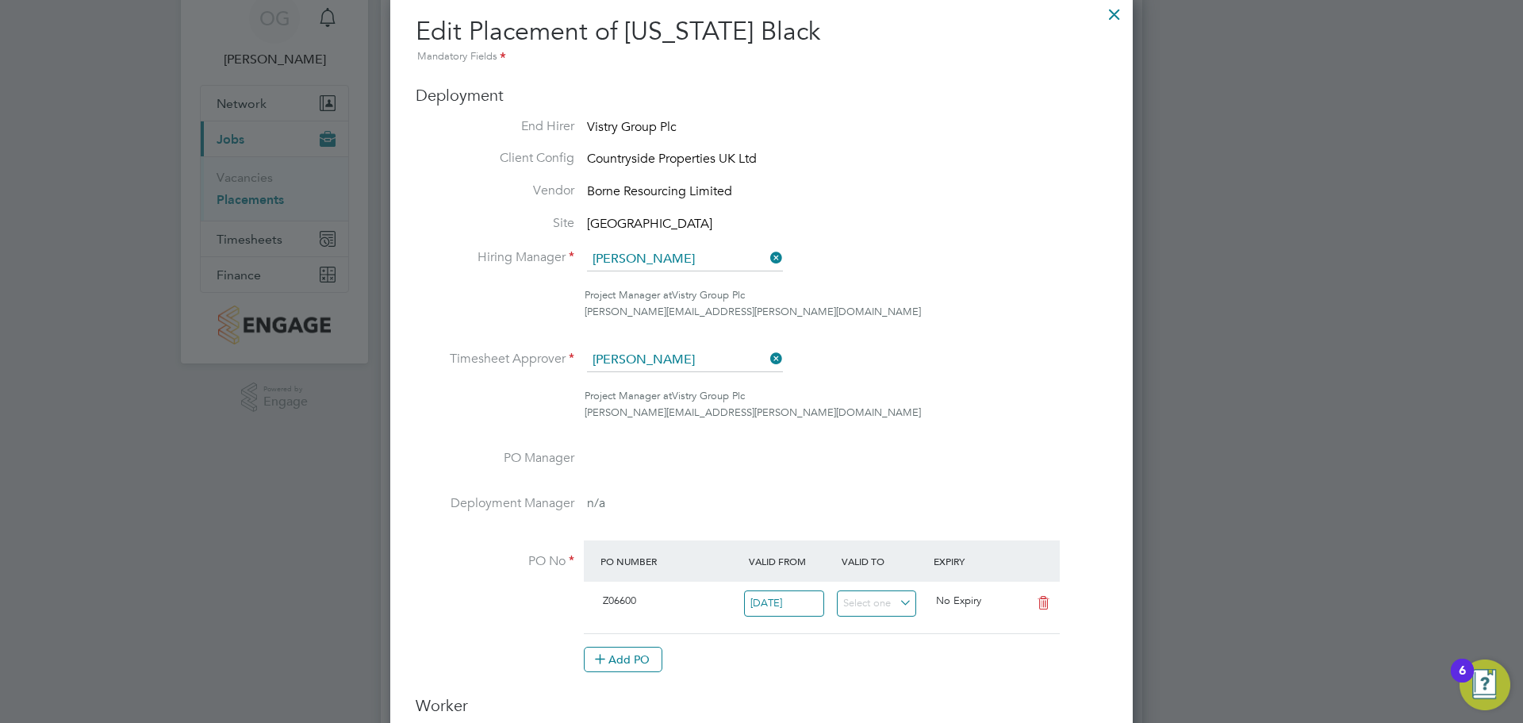
scroll to position [0, 0]
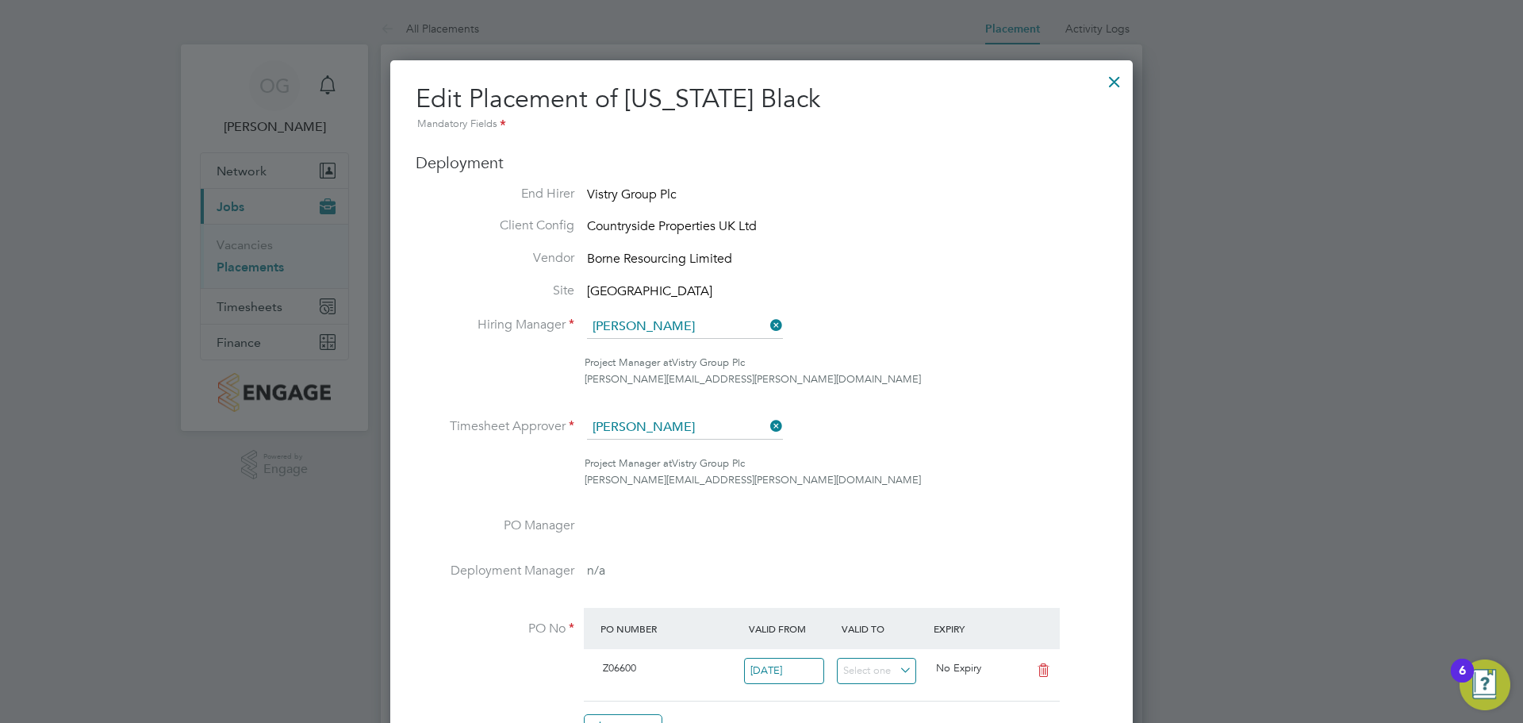
click at [1114, 75] on div at bounding box center [1114, 77] width 29 height 29
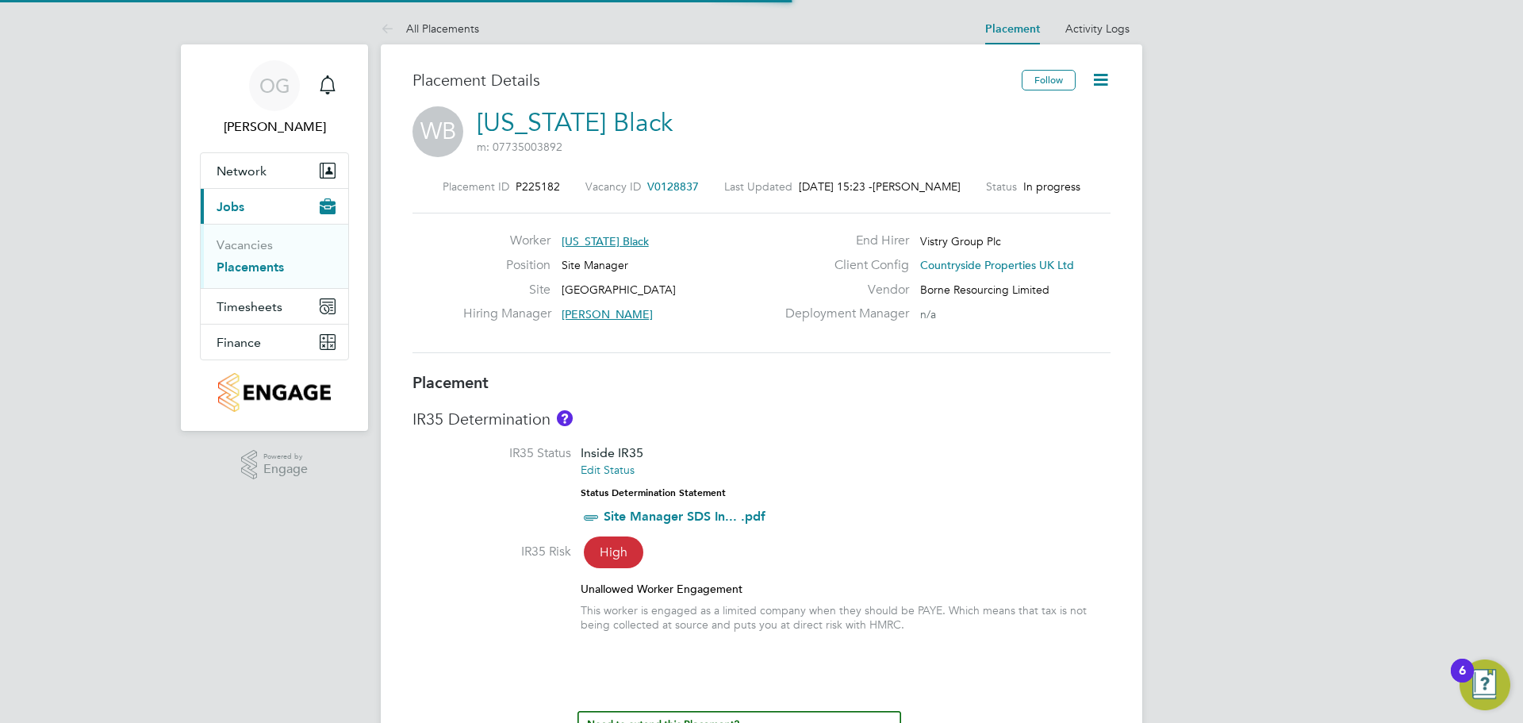
scroll to position [47, 111]
click at [1103, 77] on icon at bounding box center [1101, 80] width 20 height 20
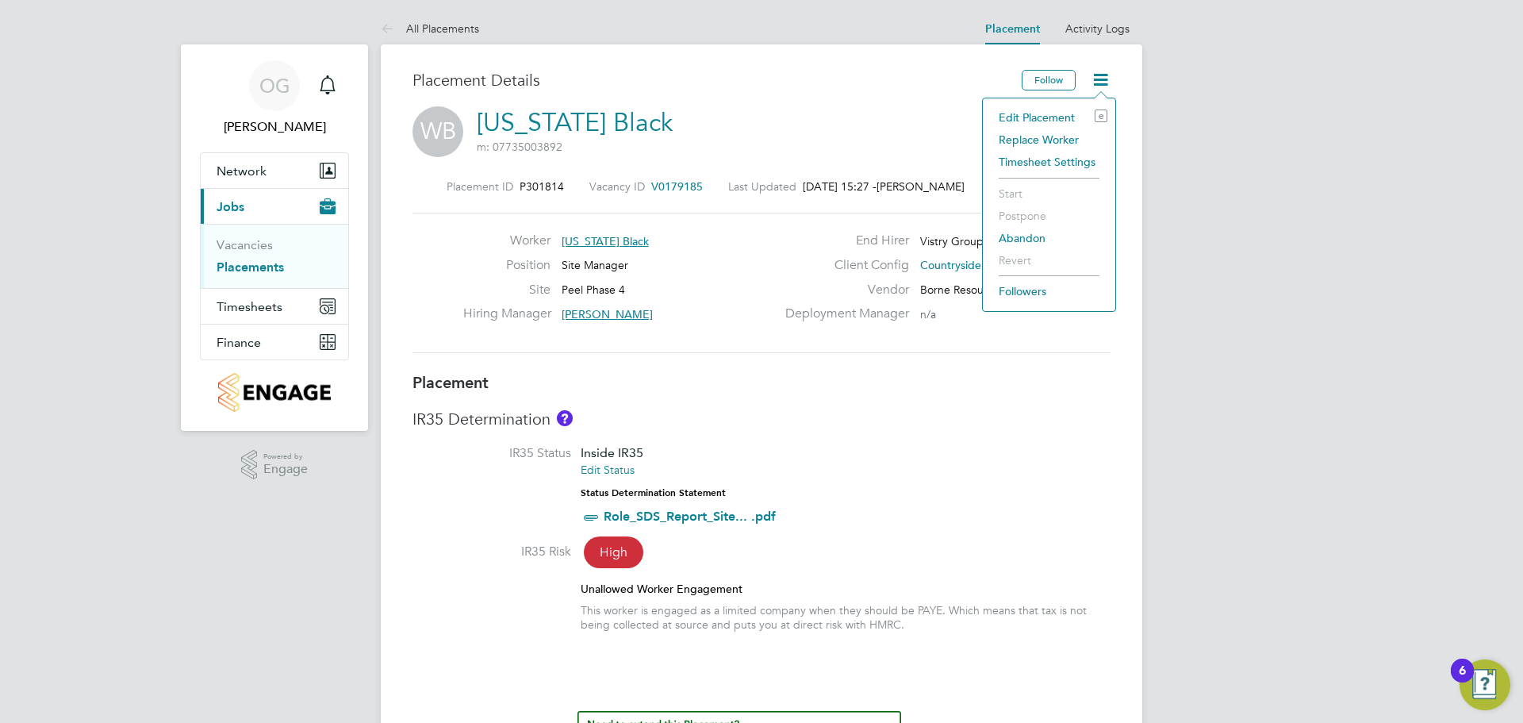
click at [1032, 118] on li "Edit Placement e" at bounding box center [1049, 117] width 117 height 22
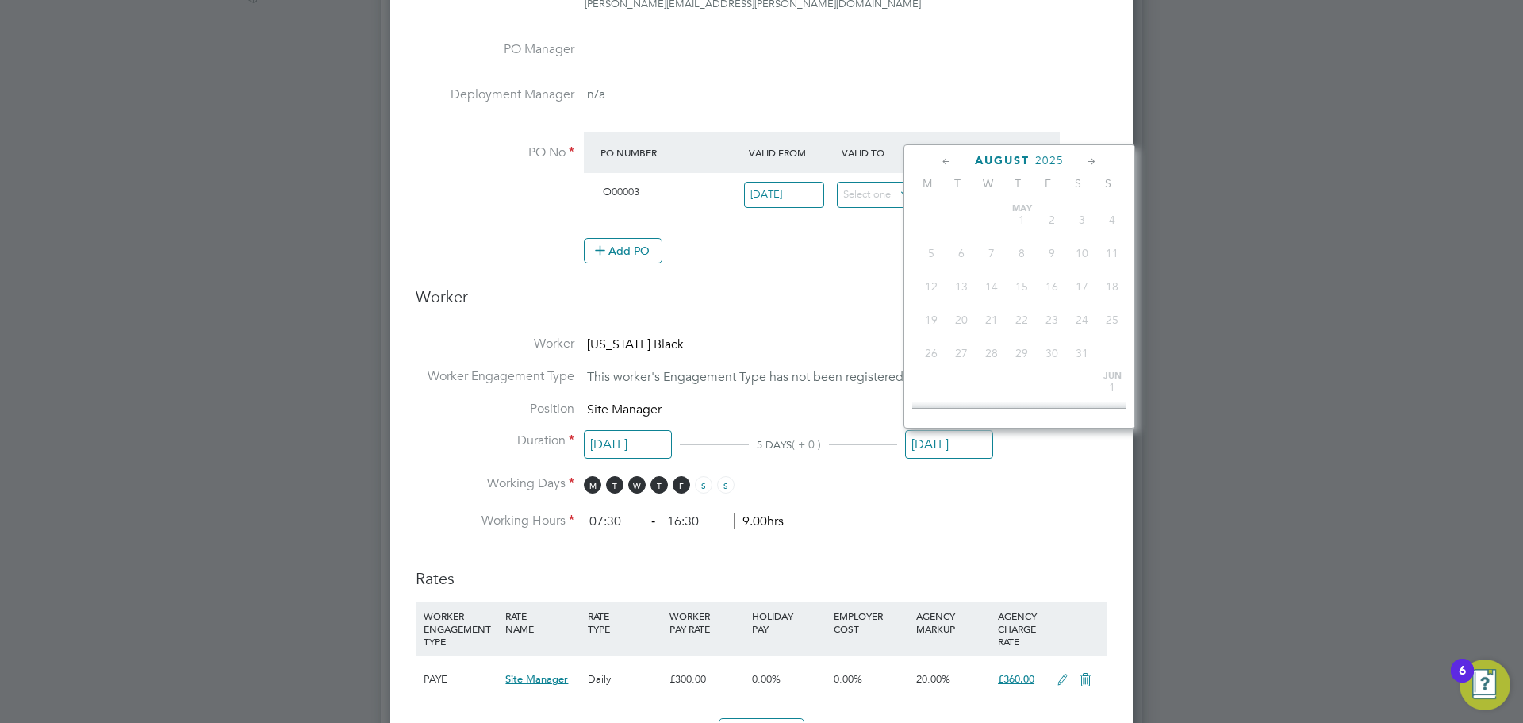
click at [969, 438] on input "22 Aug 2025" at bounding box center [949, 444] width 88 height 29
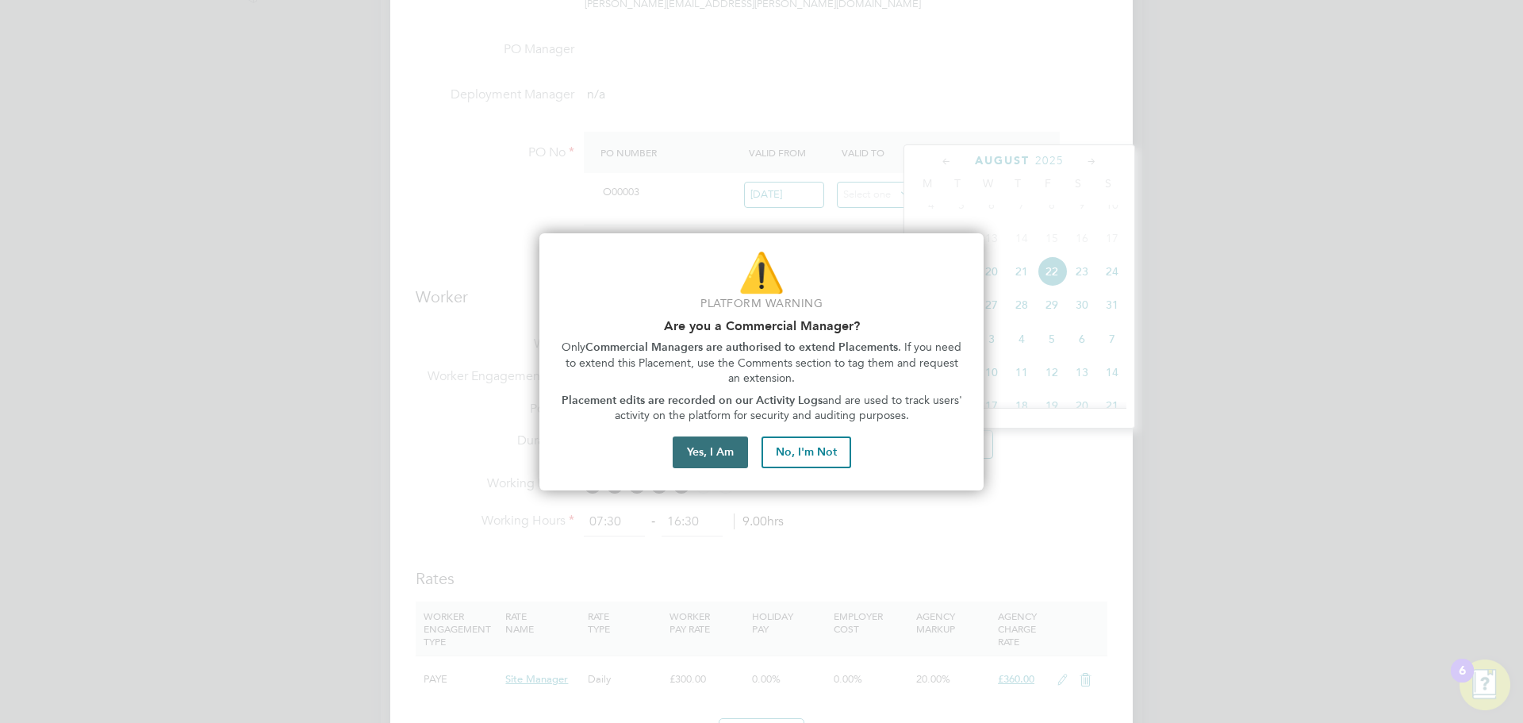
click at [722, 455] on button "Yes, I Am" at bounding box center [710, 452] width 75 height 32
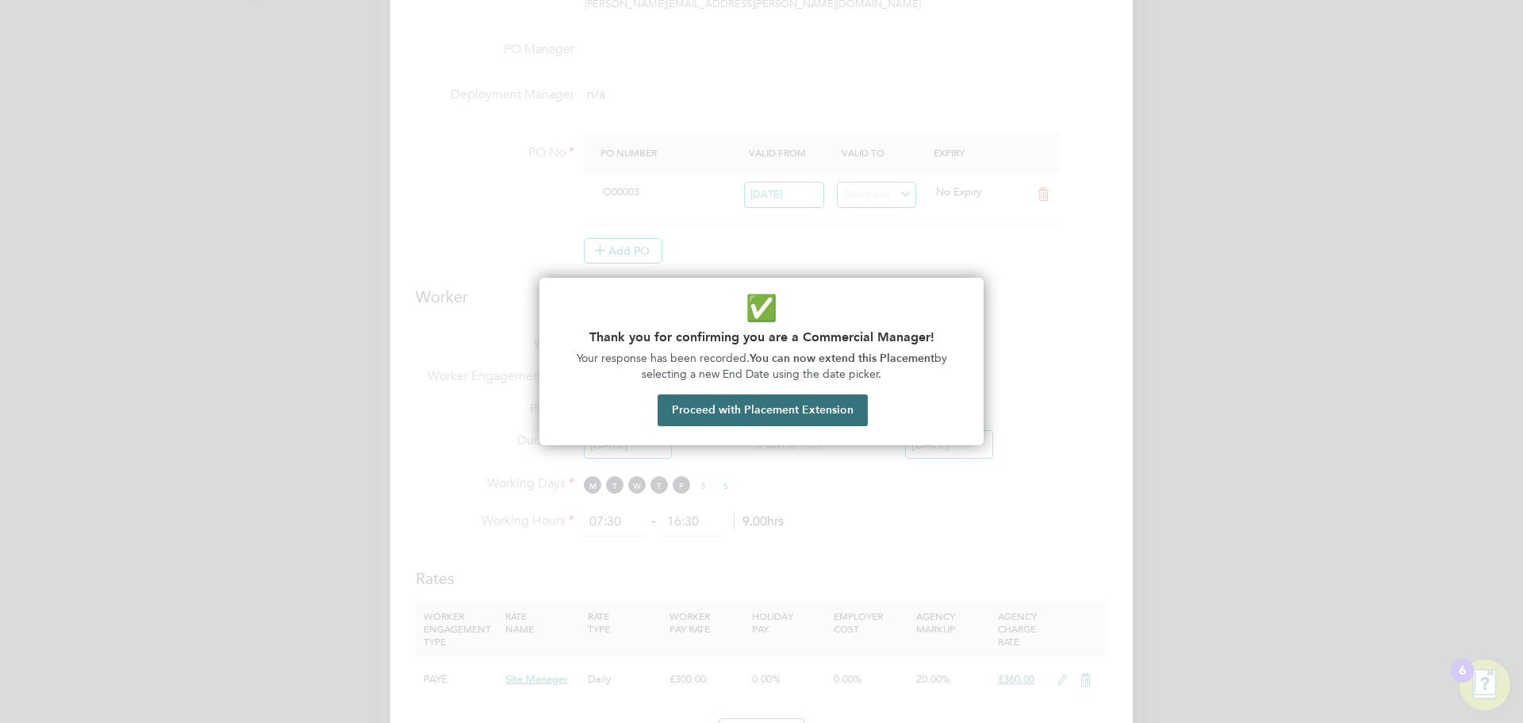
click at [776, 413] on button "Proceed with Placement Extension" at bounding box center [763, 410] width 210 height 32
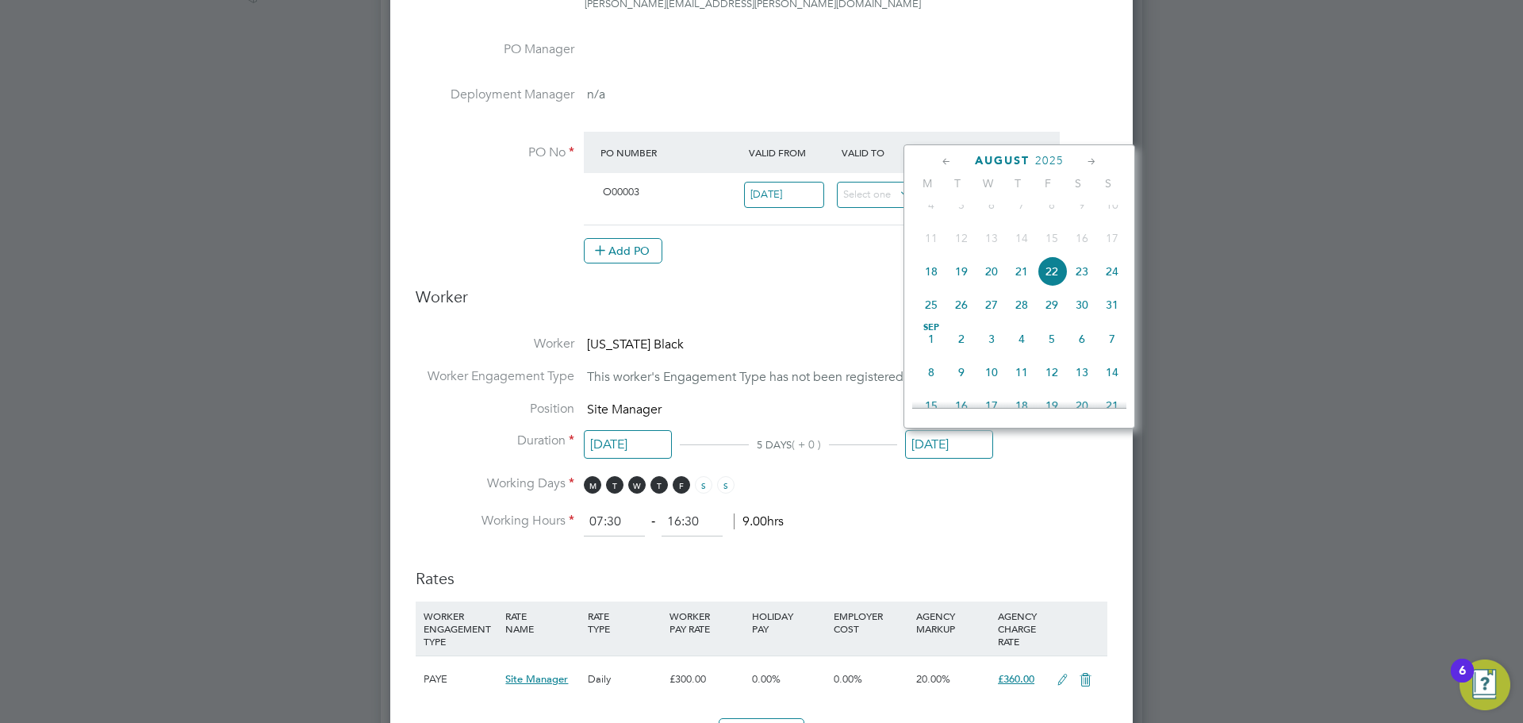
click at [1089, 163] on icon at bounding box center [1092, 161] width 15 height 17
click at [1111, 290] on span "30" at bounding box center [1112, 274] width 30 height 30
type input "30 Nov 2025"
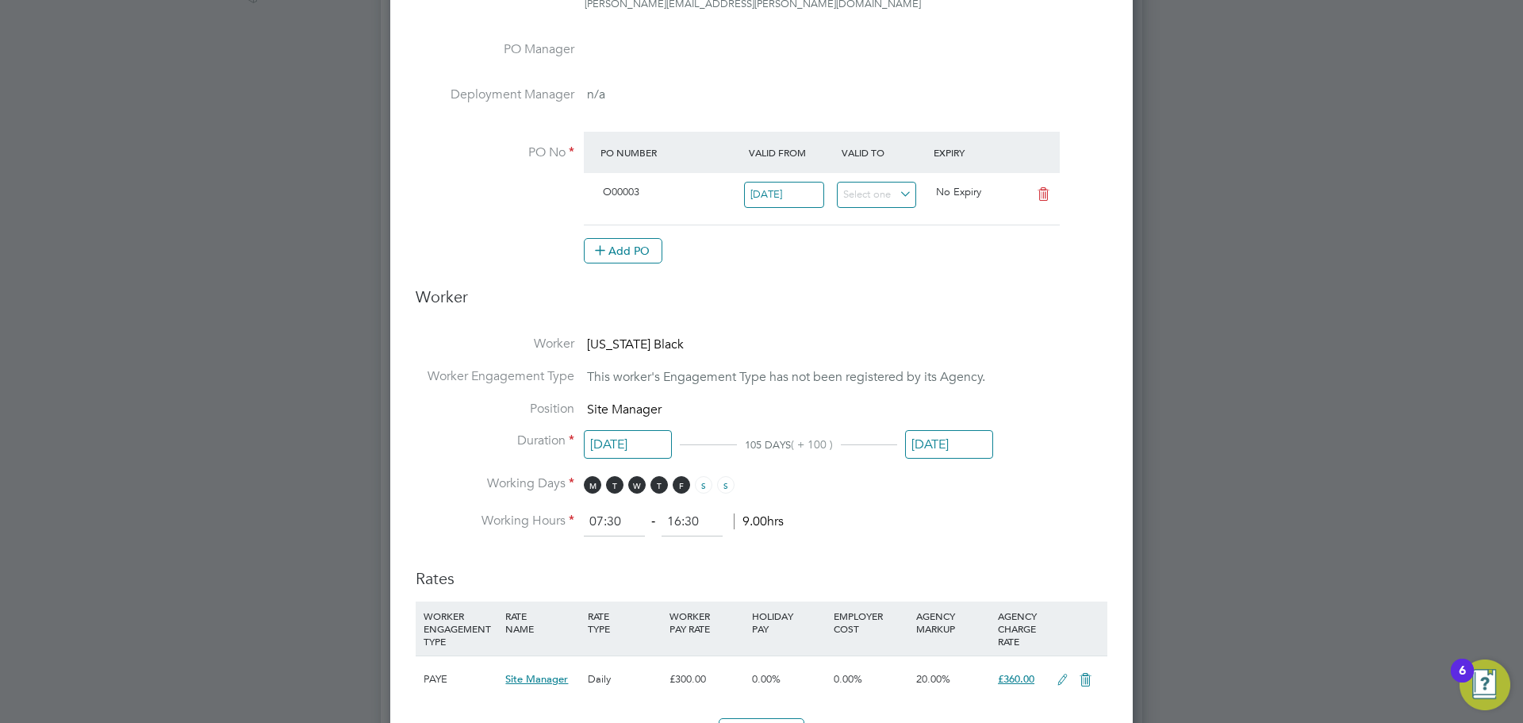
click at [1001, 503] on li "Working Days M T W T F S S" at bounding box center [762, 491] width 692 height 33
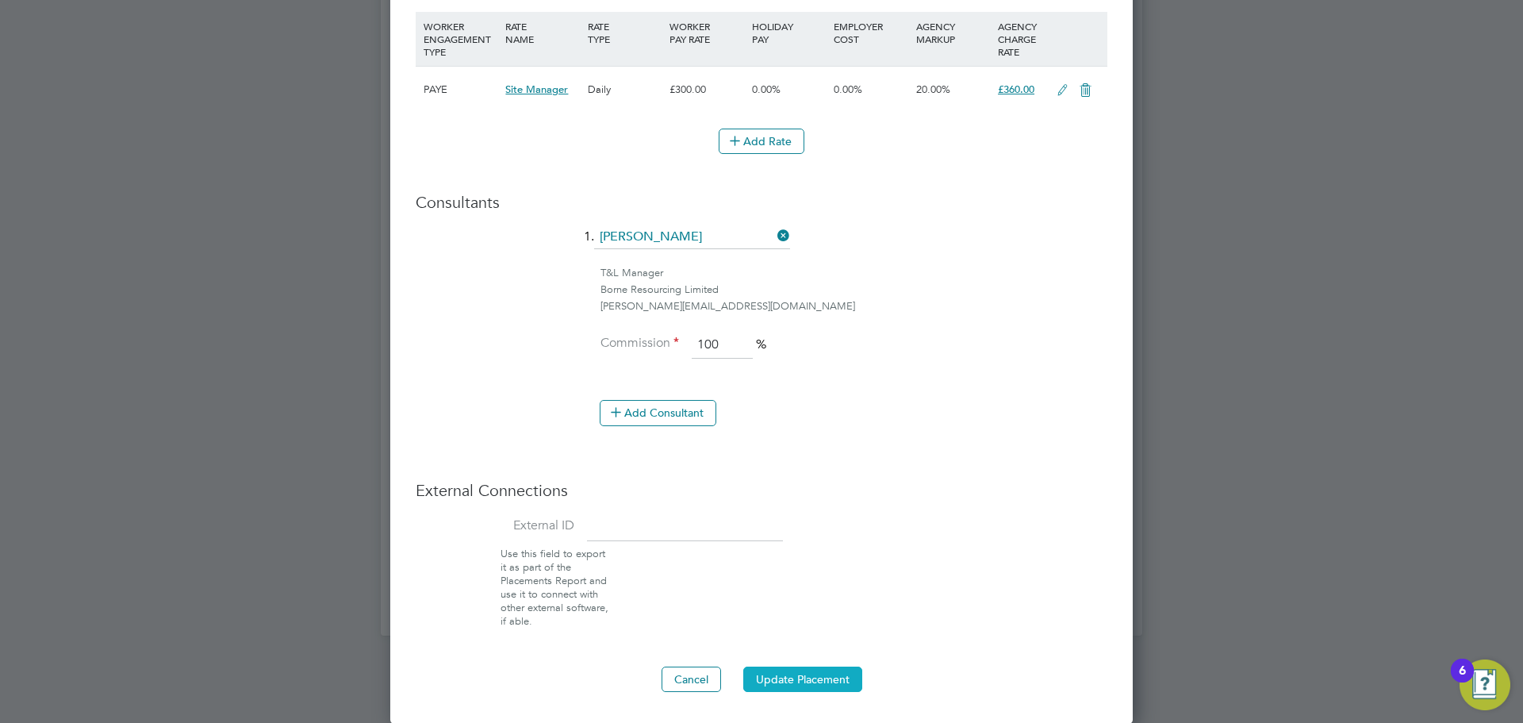
click at [781, 671] on button "Update Placement" at bounding box center [802, 678] width 119 height 25
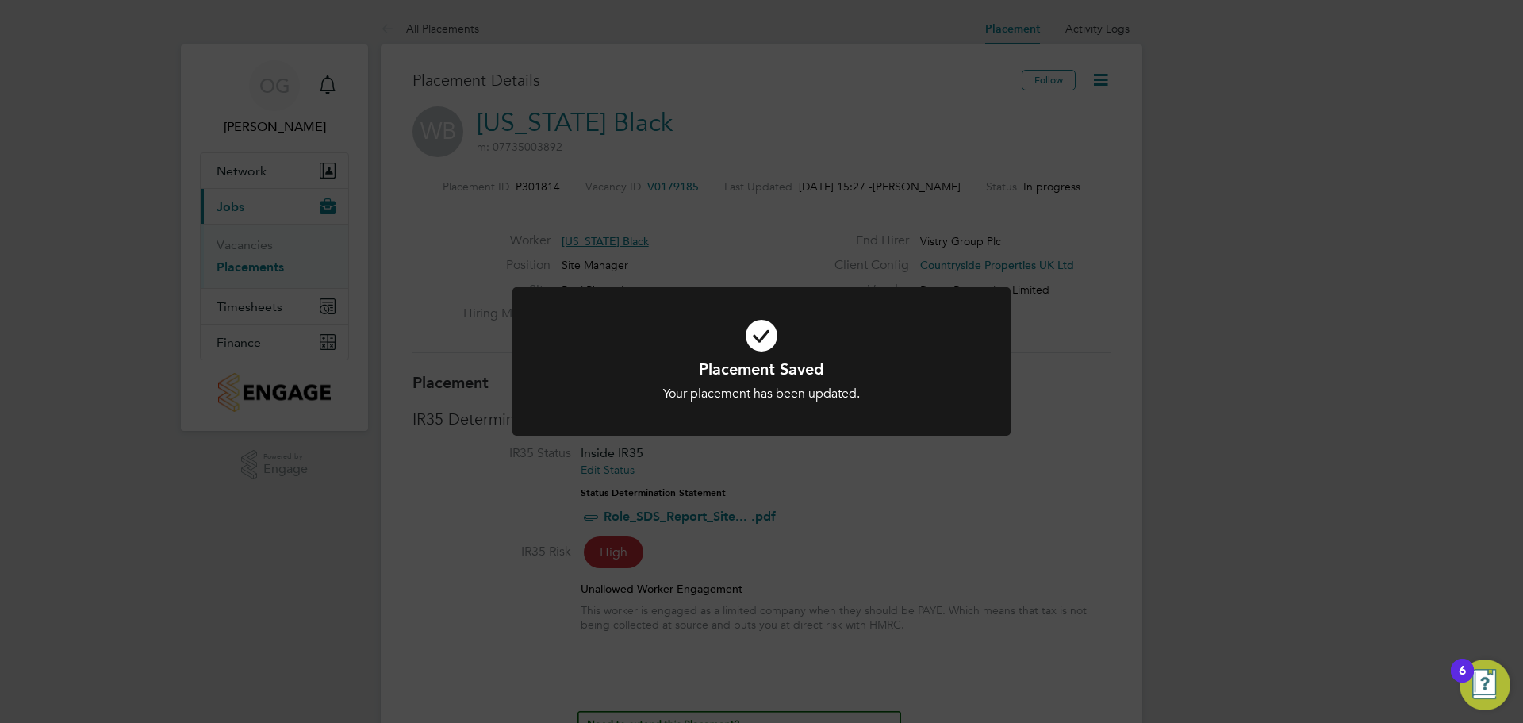
click at [1095, 395] on div "Placement Saved Your placement has been updated. Cancel Okay" at bounding box center [761, 361] width 1523 height 723
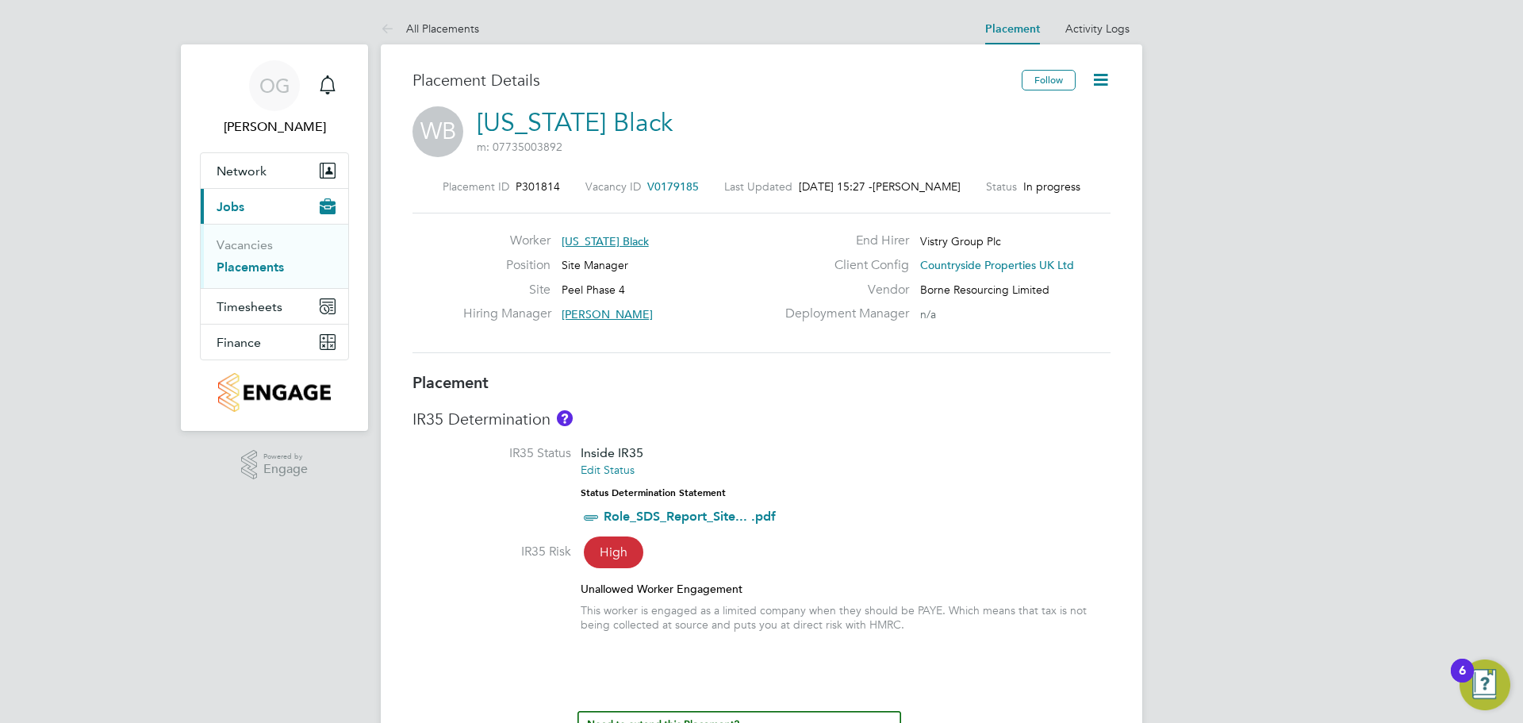
click at [1093, 82] on icon at bounding box center [1101, 80] width 20 height 20
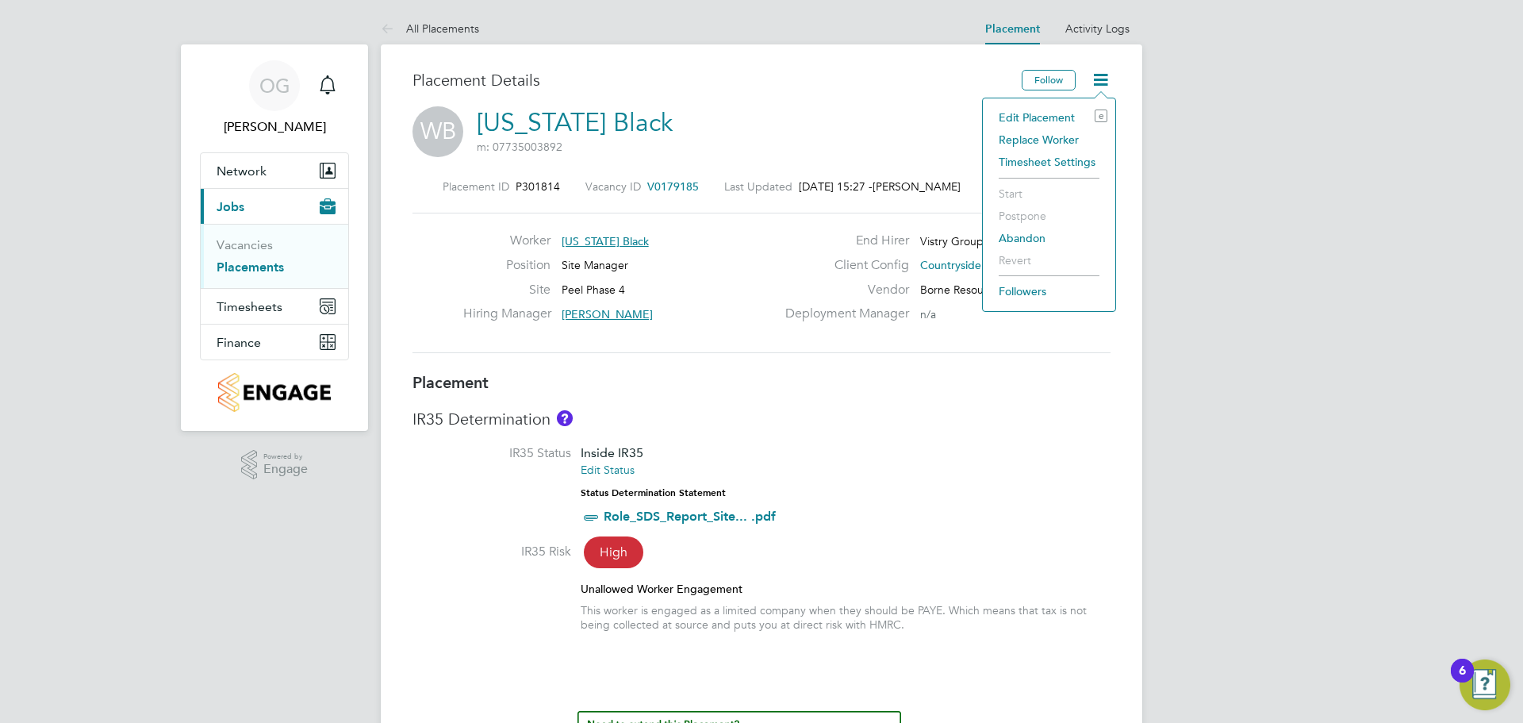
click at [1048, 113] on li "Edit Placement e" at bounding box center [1049, 117] width 117 height 22
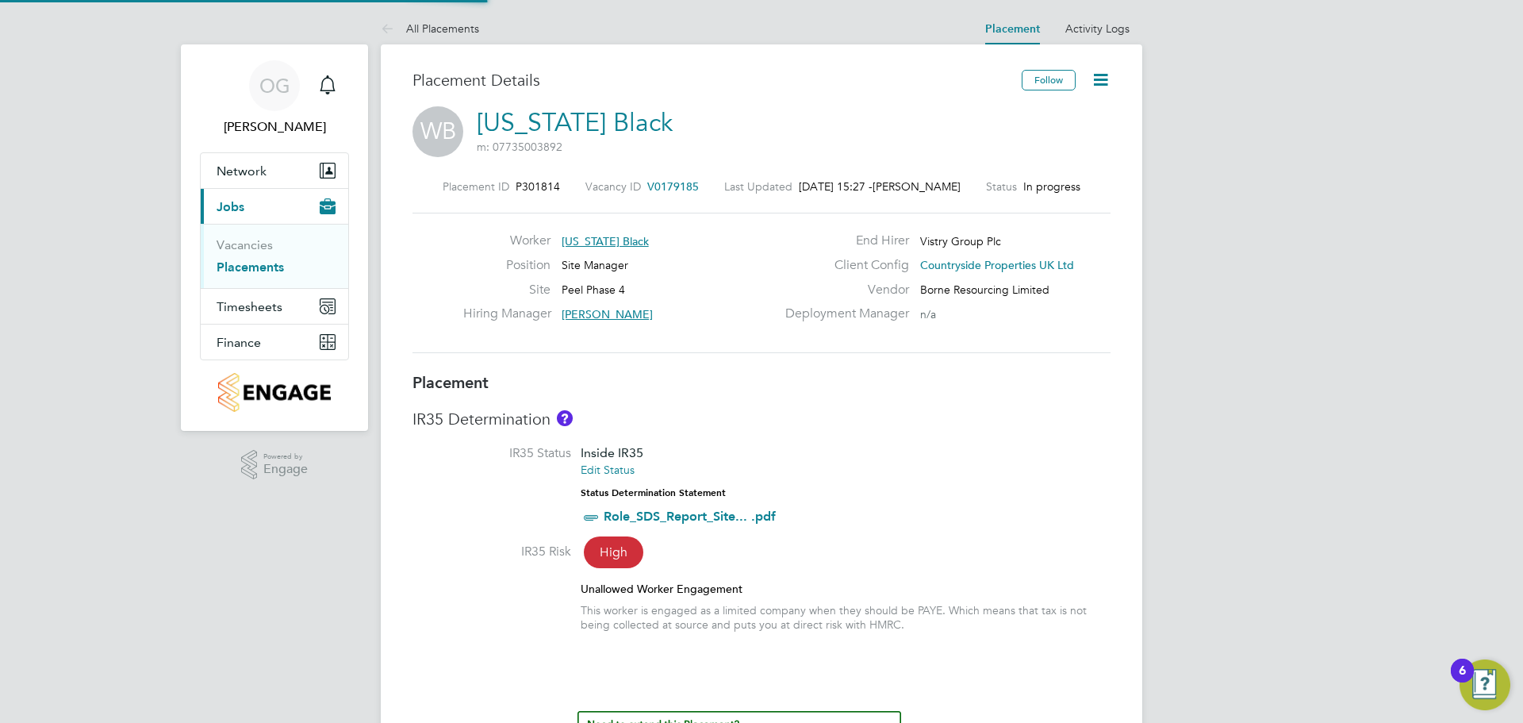
type input "Mihai Balan"
type input "18 Aug 2025"
type input "30 Nov 2025"
type input "07:30"
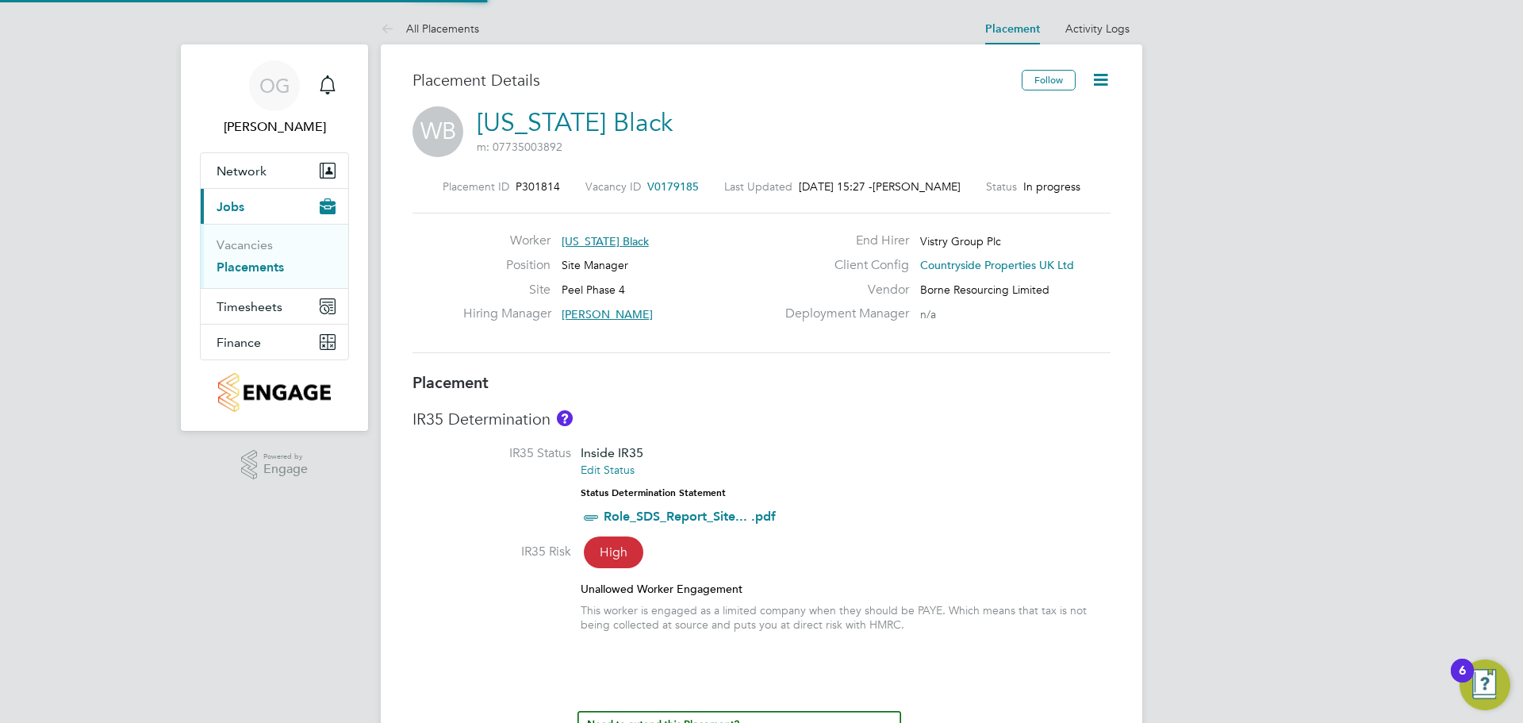
type input "16:30"
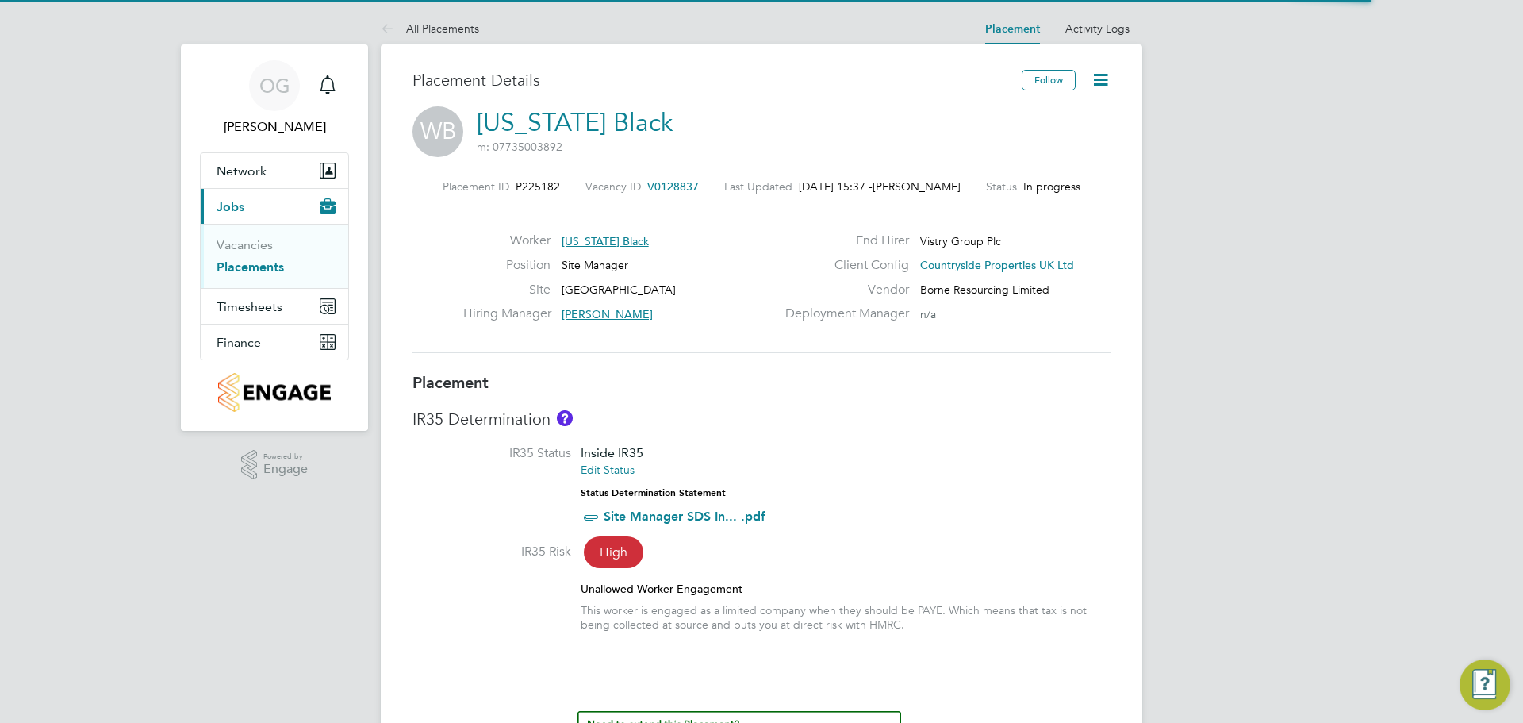
click at [1092, 78] on icon at bounding box center [1101, 80] width 20 height 20
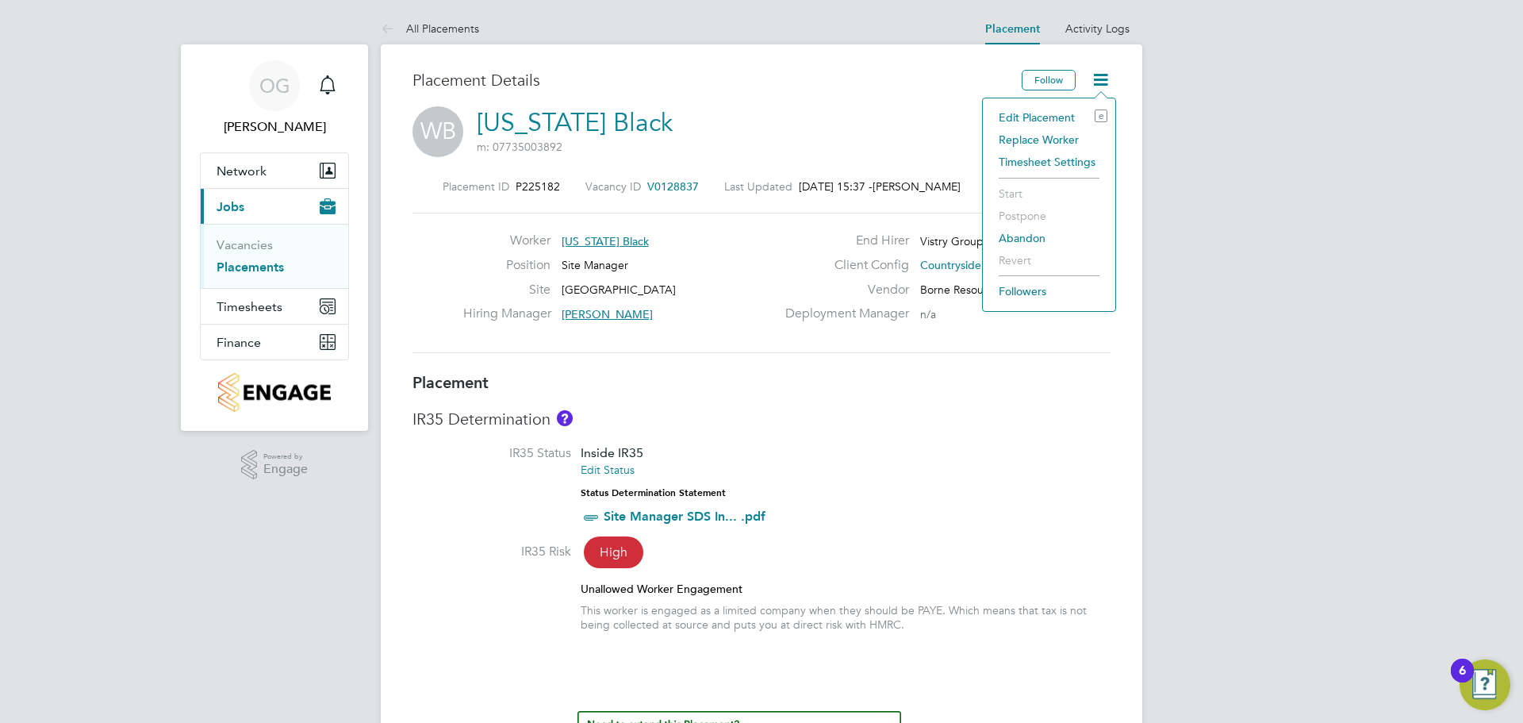
click at [1038, 121] on li "Edit Placement e" at bounding box center [1049, 117] width 117 height 22
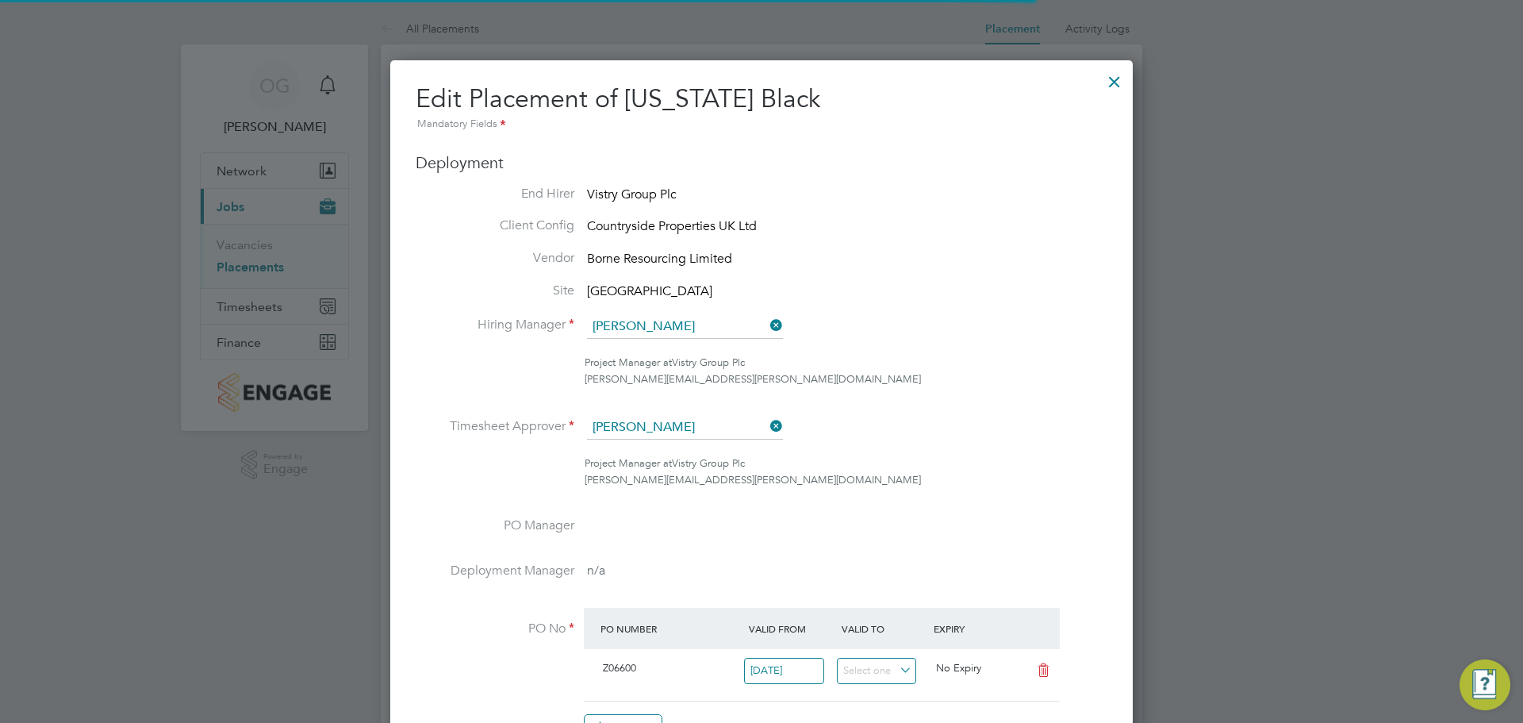
scroll to position [8, 8]
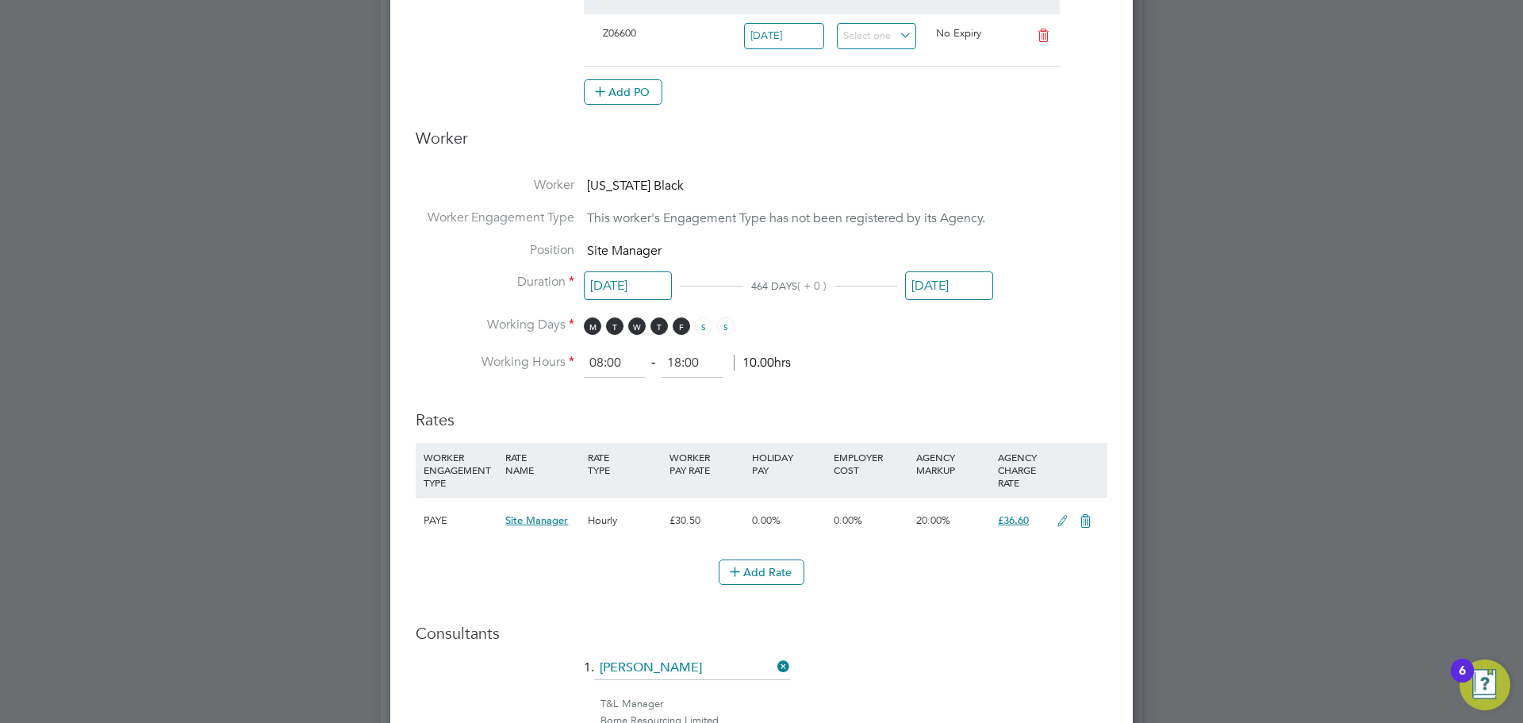
click at [946, 281] on input "[DATE]" at bounding box center [949, 285] width 88 height 29
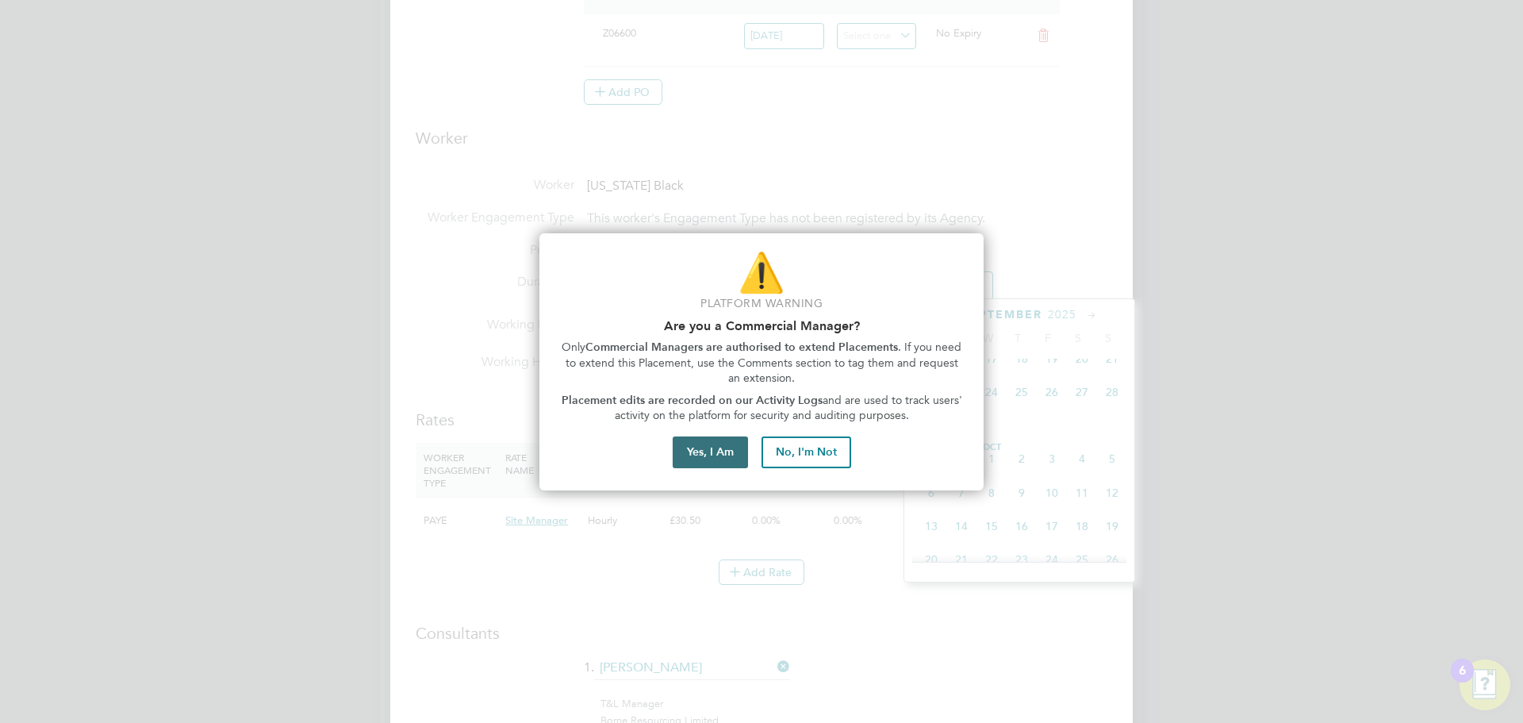
click at [723, 447] on button "Yes, I Am" at bounding box center [710, 452] width 75 height 32
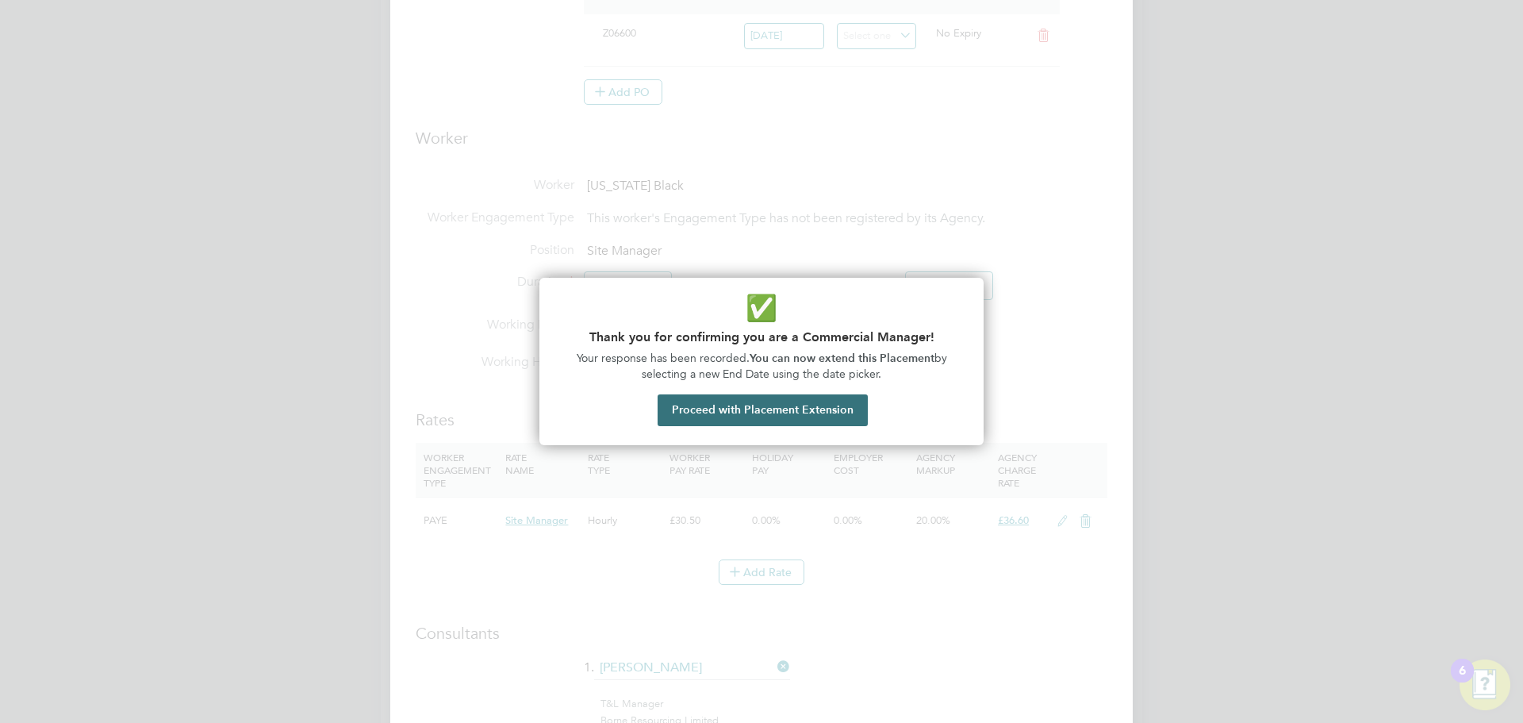
click at [693, 409] on button "Proceed with Placement Extension" at bounding box center [763, 410] width 210 height 32
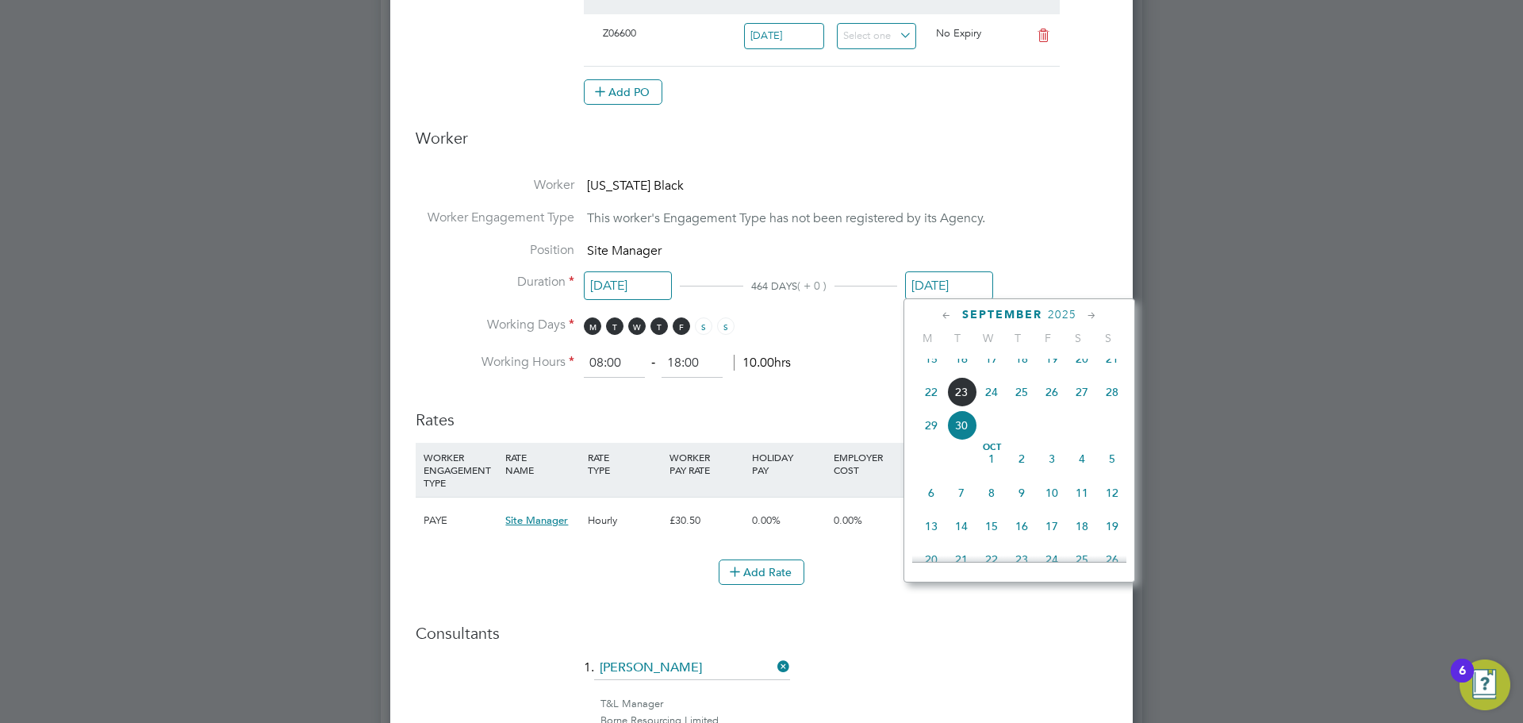
click at [1108, 370] on span "21" at bounding box center [1112, 359] width 30 height 30
type input "[DATE]"
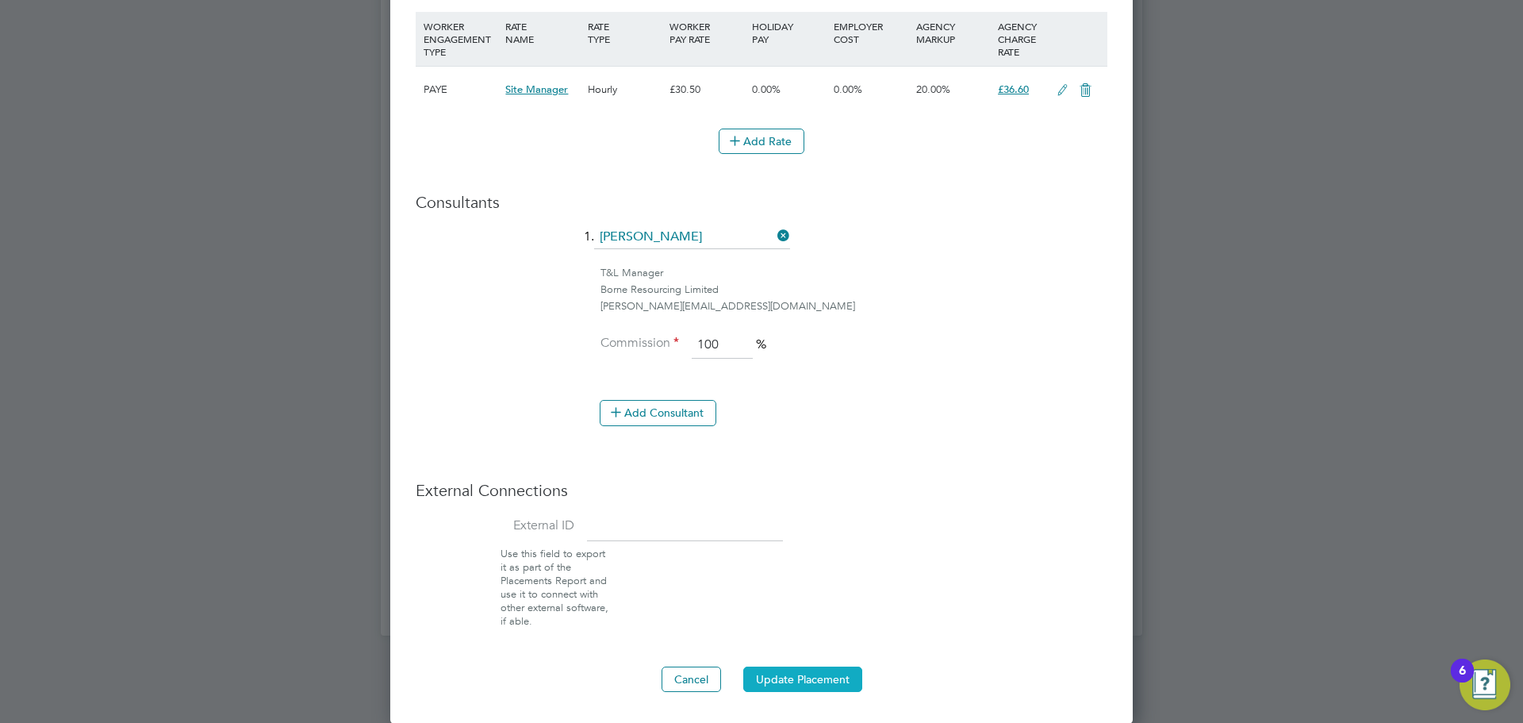
click at [827, 666] on button "Update Placement" at bounding box center [802, 678] width 119 height 25
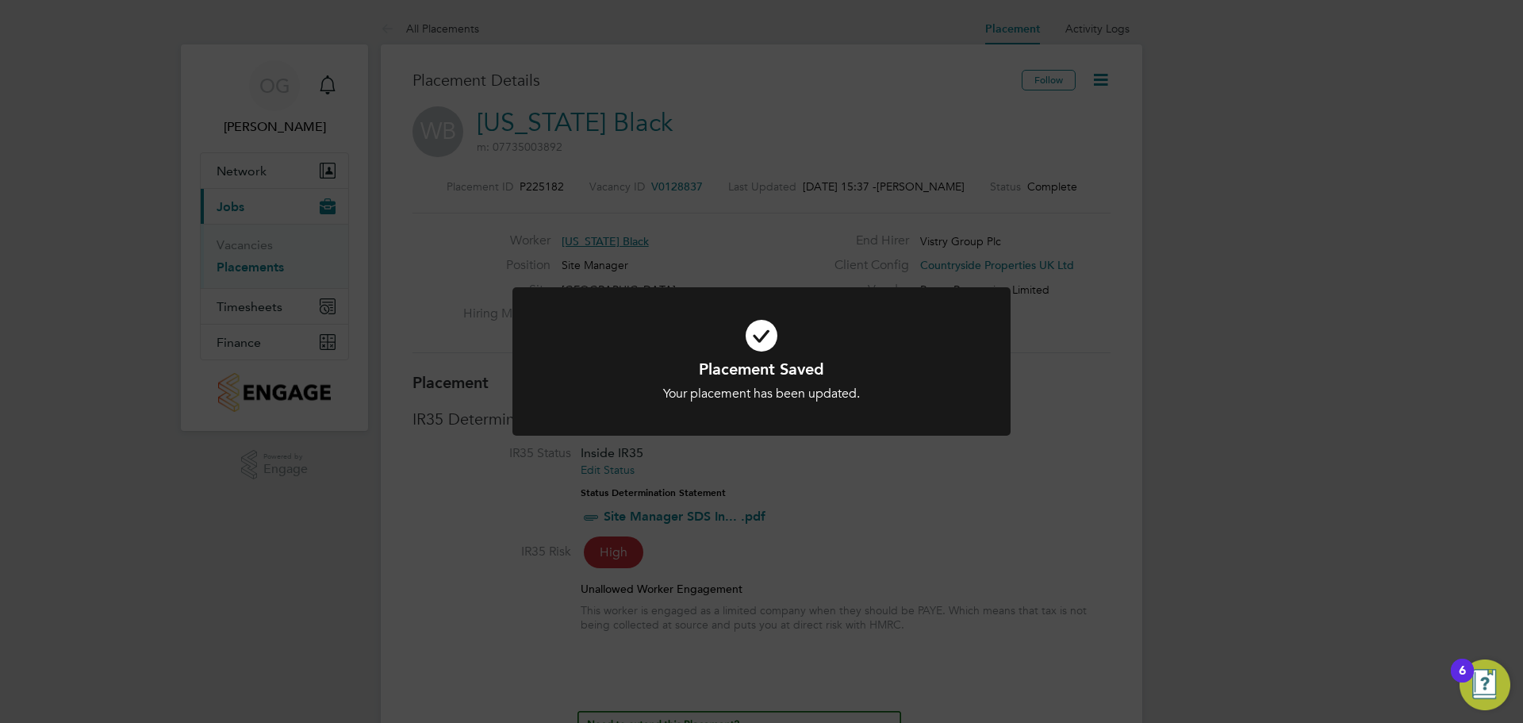
click at [827, 551] on div "Placement Saved Your placement has been updated. Cancel Okay" at bounding box center [761, 361] width 1523 height 723
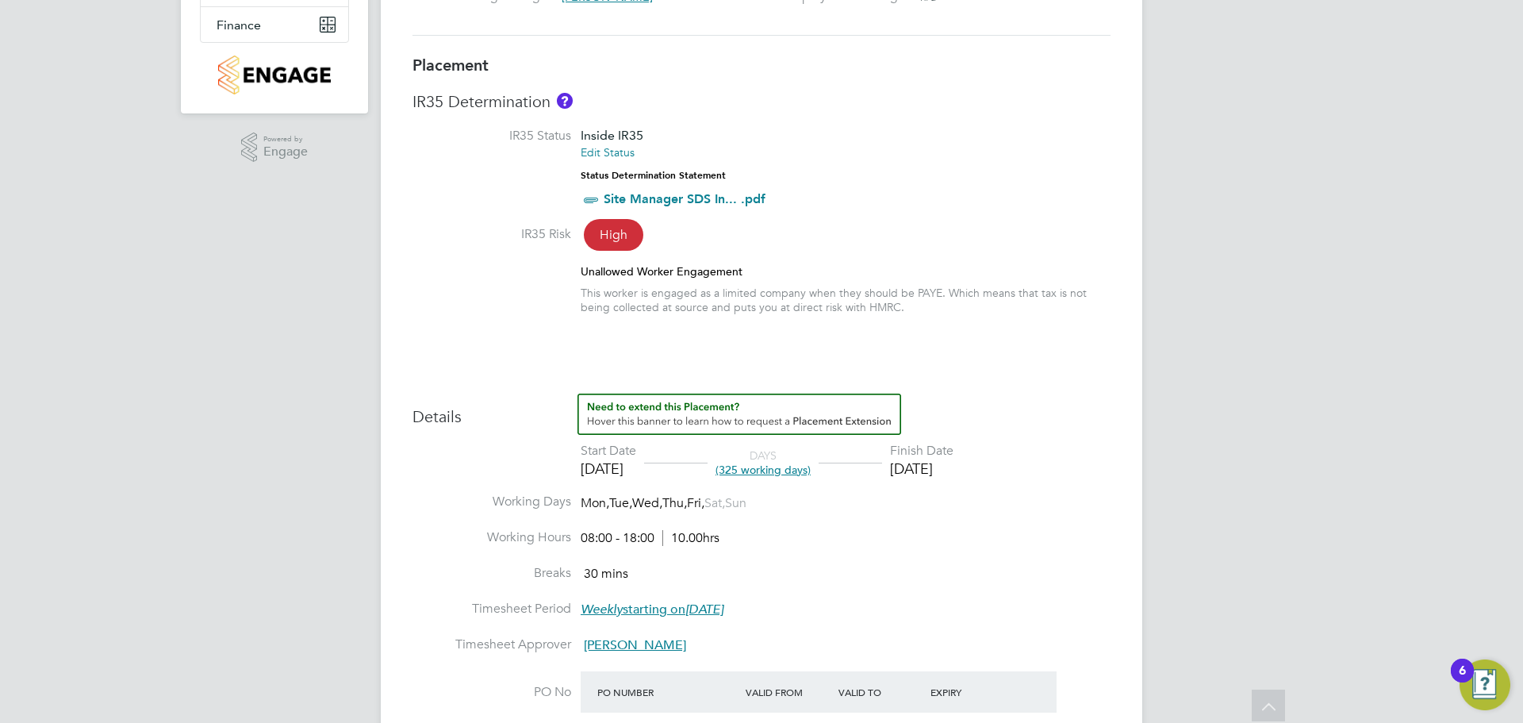
click at [890, 150] on li "IR35 Status Inside IR35 Edit Status Status Determination Statement Site Manager…" at bounding box center [762, 177] width 698 height 98
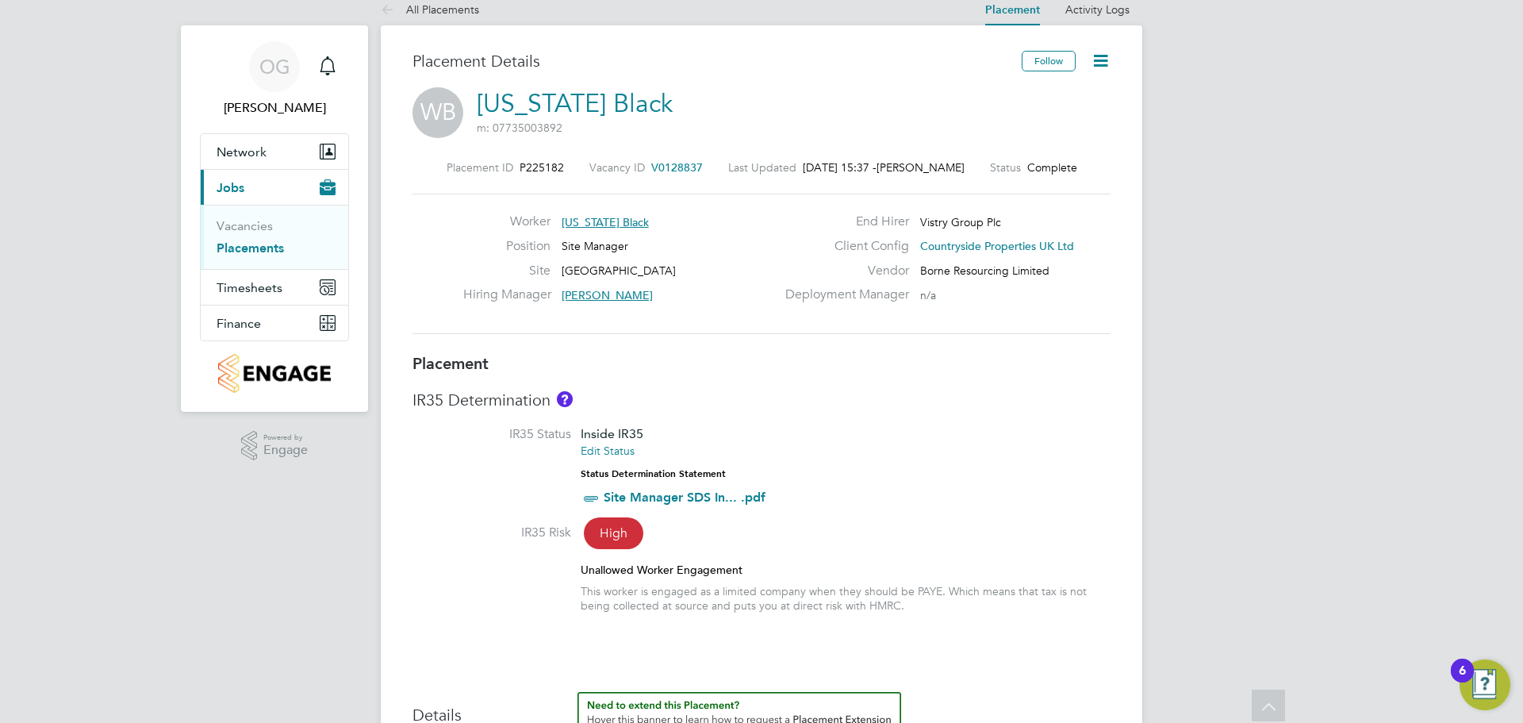
scroll to position [0, 0]
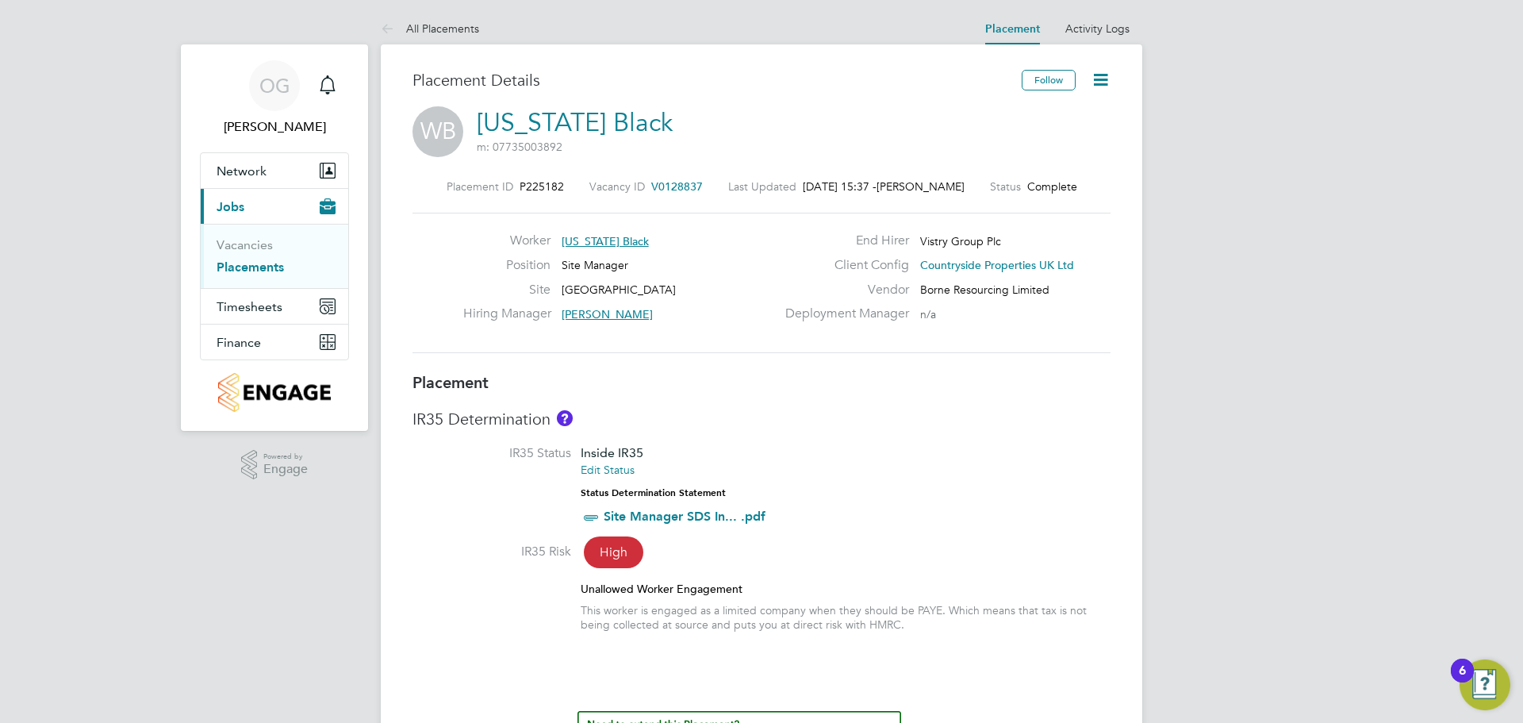
click at [1100, 82] on icon at bounding box center [1101, 80] width 20 height 20
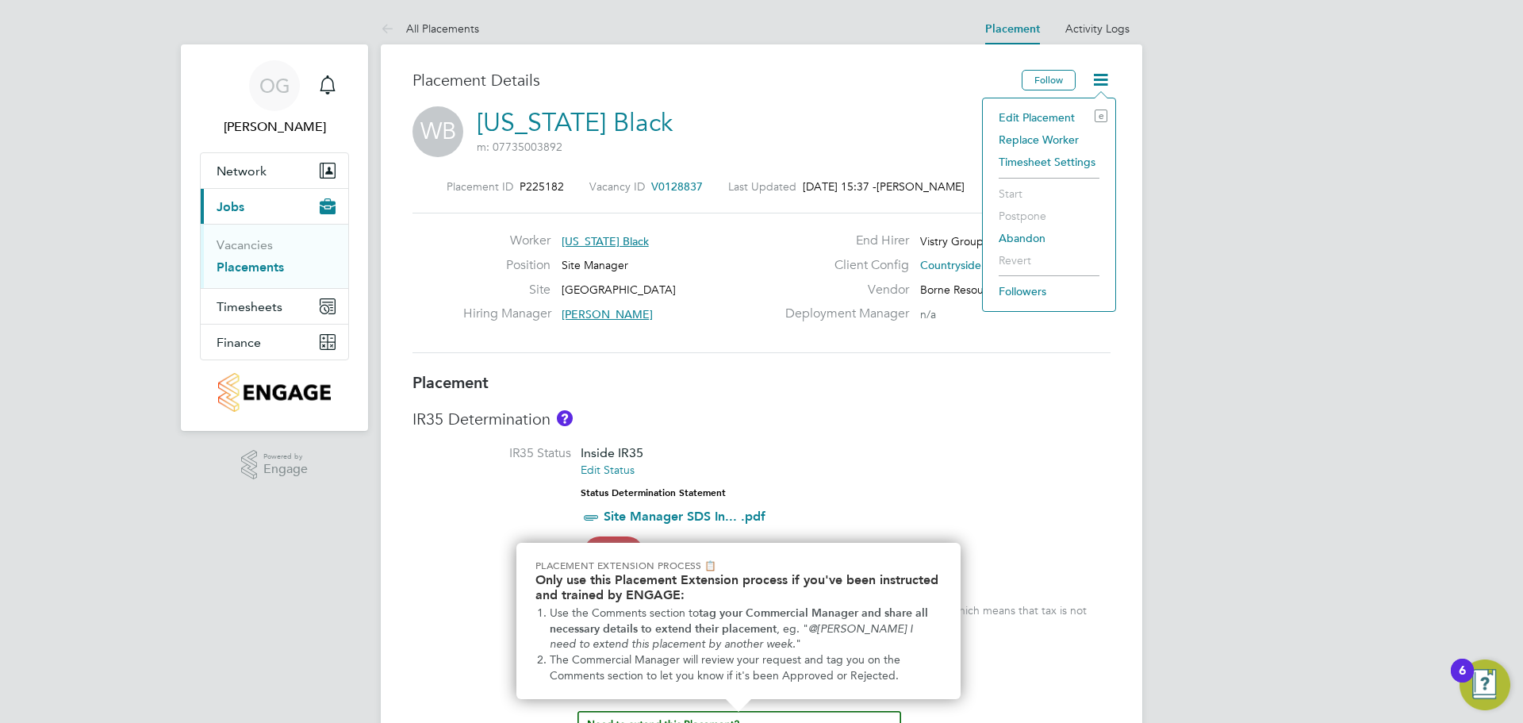
scroll to position [30, 0]
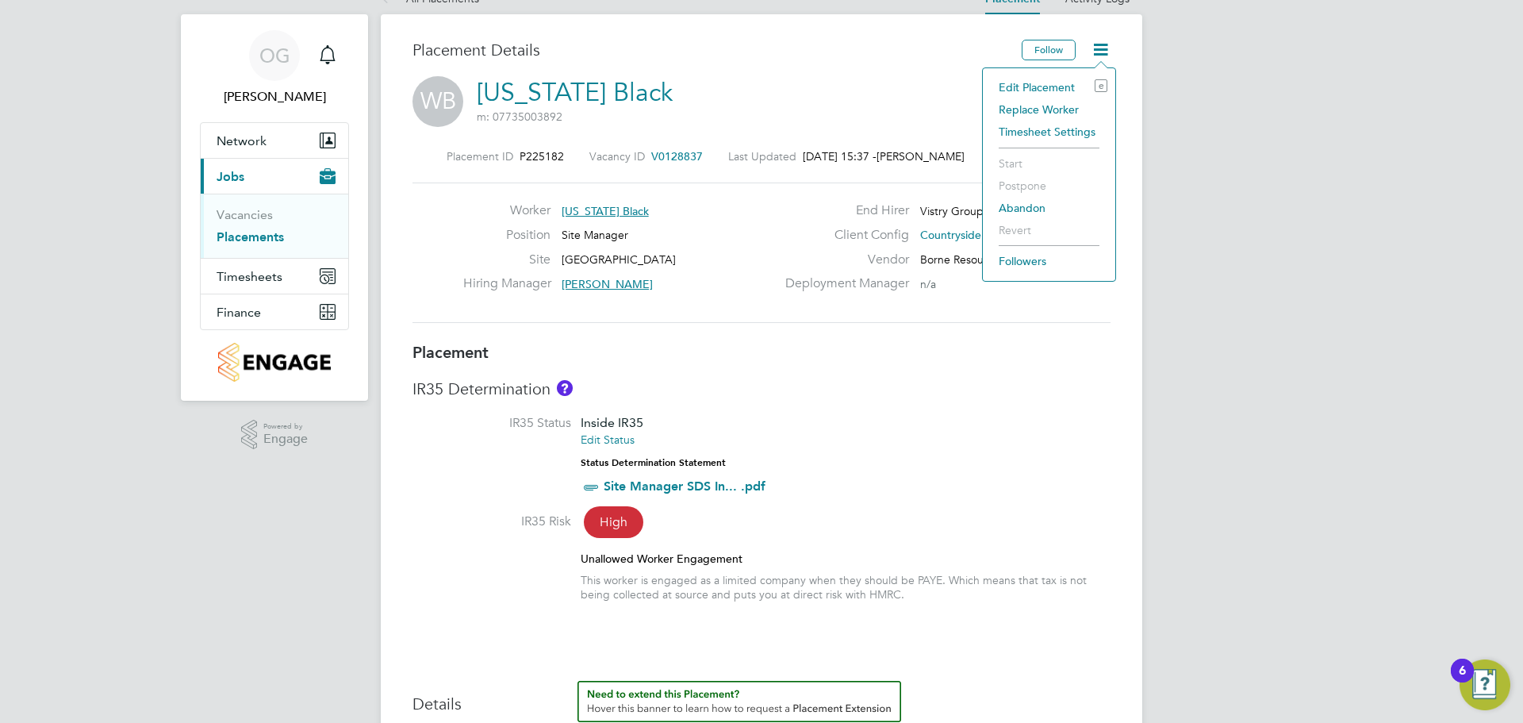
drag, startPoint x: 220, startPoint y: 0, endPoint x: 1099, endPoint y: 44, distance: 880.1
click at [1099, 44] on icon at bounding box center [1101, 50] width 20 height 20
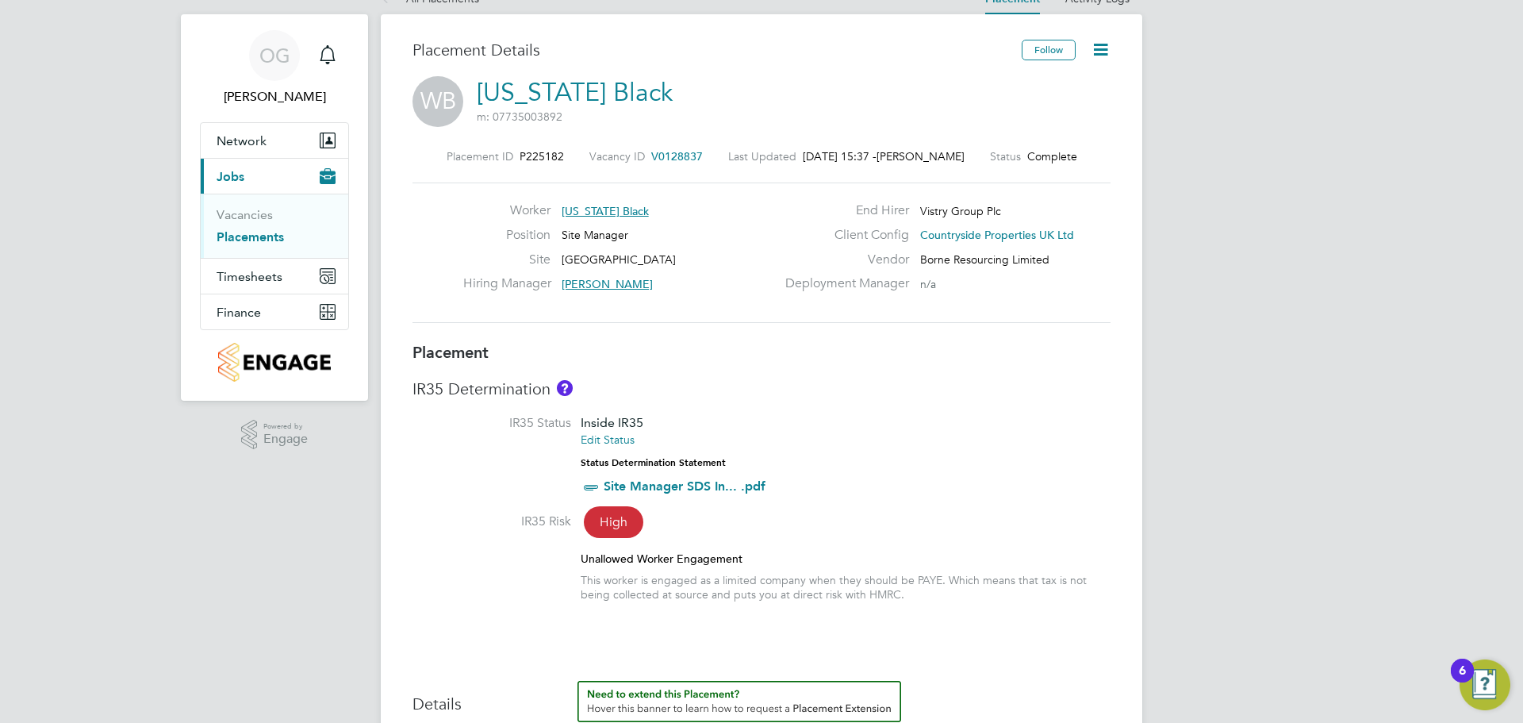
click at [1099, 44] on icon at bounding box center [1101, 50] width 20 height 20
